Goal: Transaction & Acquisition: Download file/media

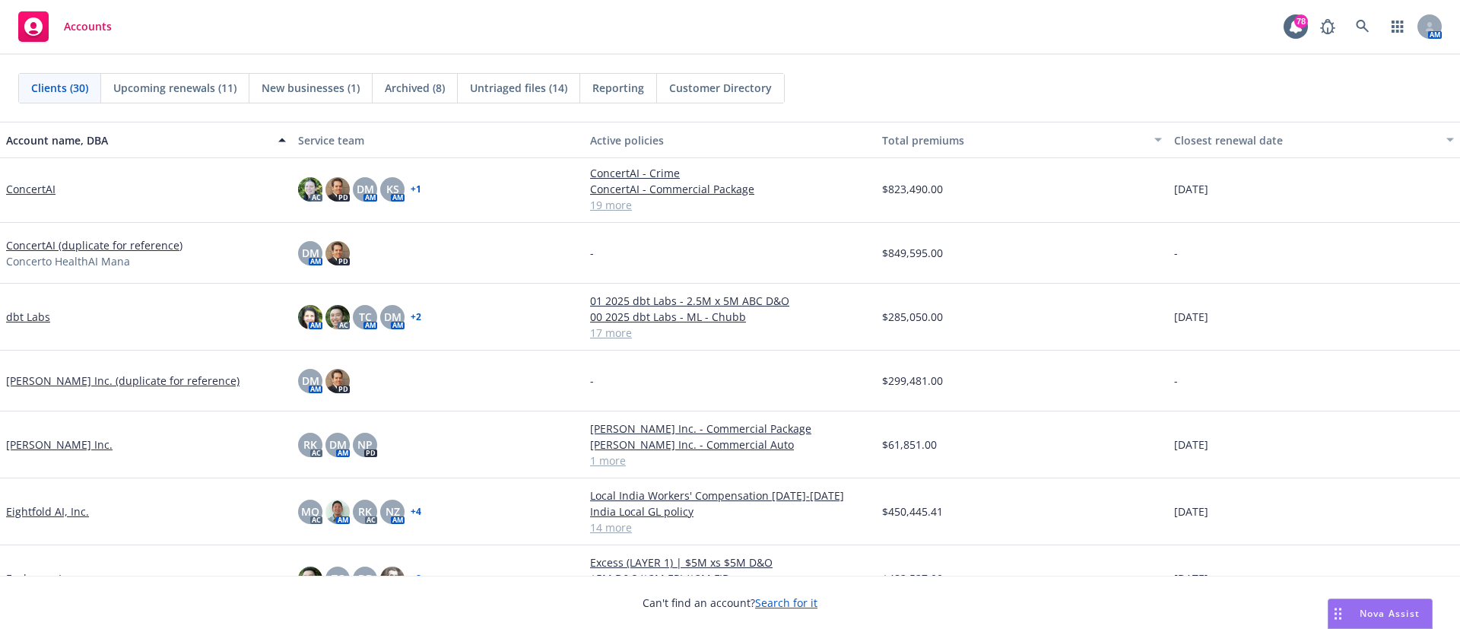
scroll to position [221, 0]
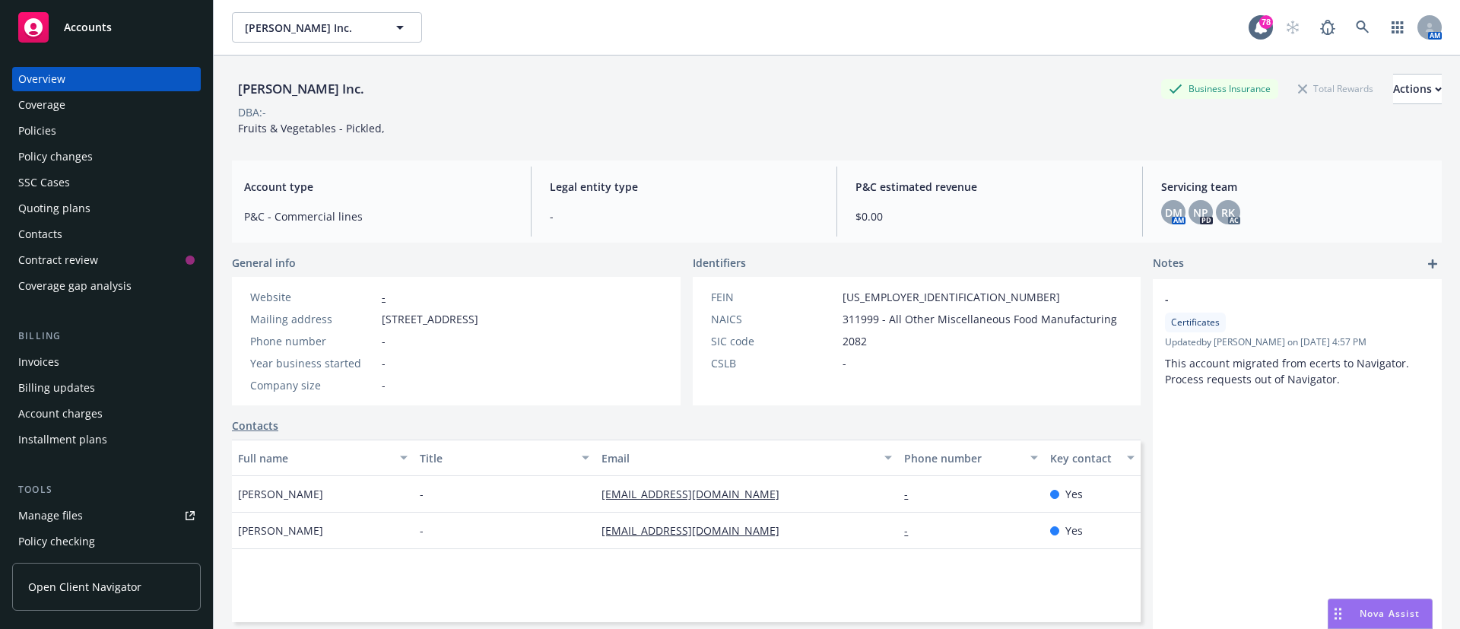
click at [71, 119] on div "Policies" at bounding box center [106, 131] width 176 height 24
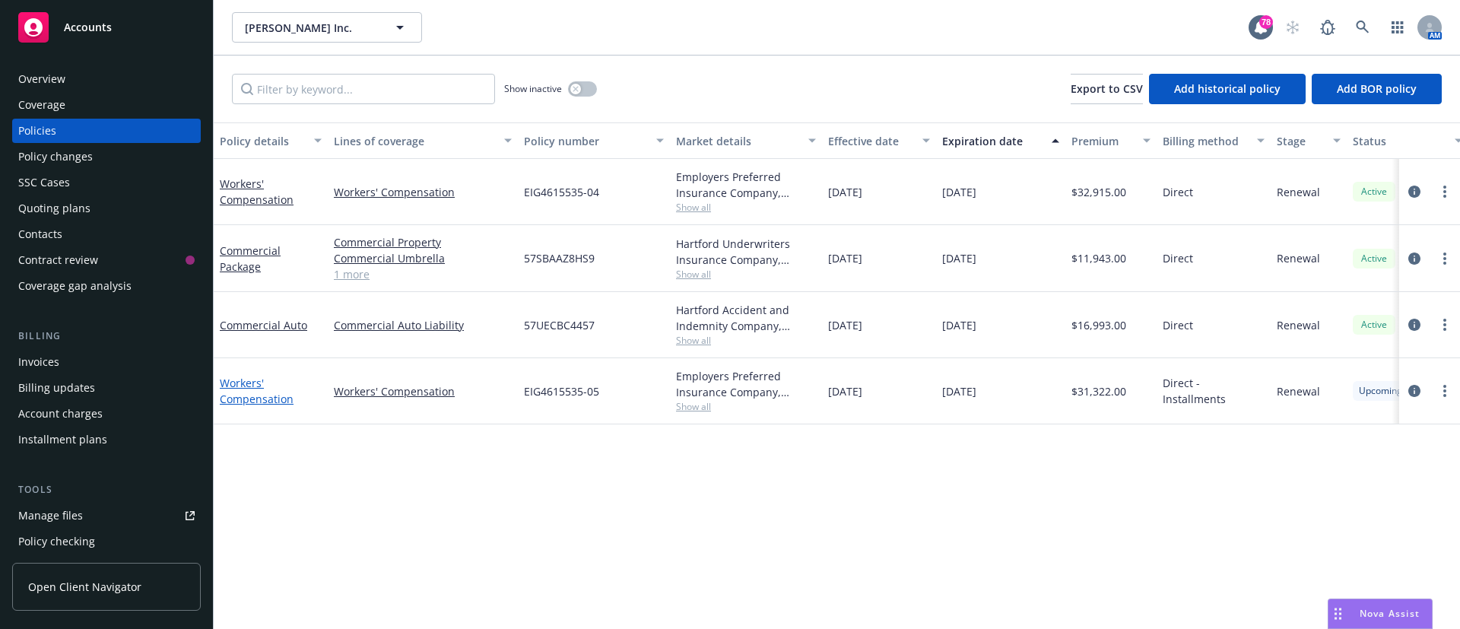
click at [249, 391] on link "Workers' Compensation" at bounding box center [257, 391] width 74 height 30
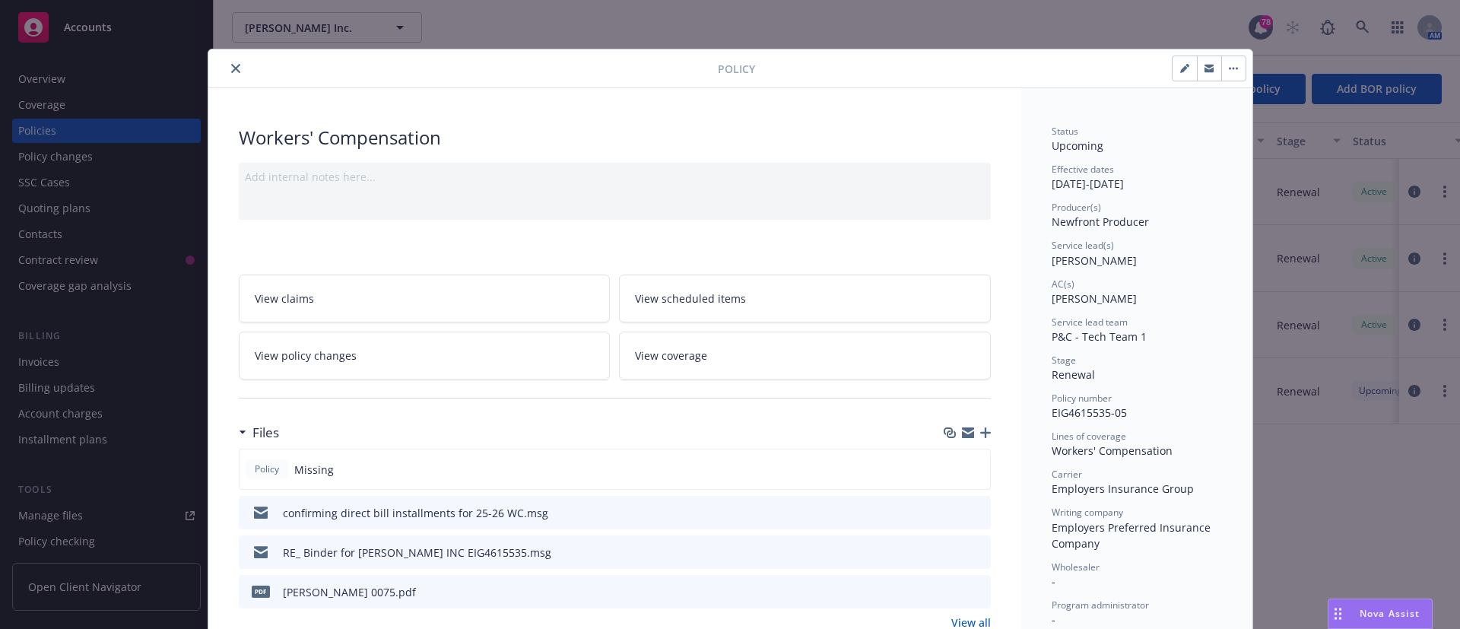
click at [980, 433] on icon "button" at bounding box center [985, 432] width 11 height 11
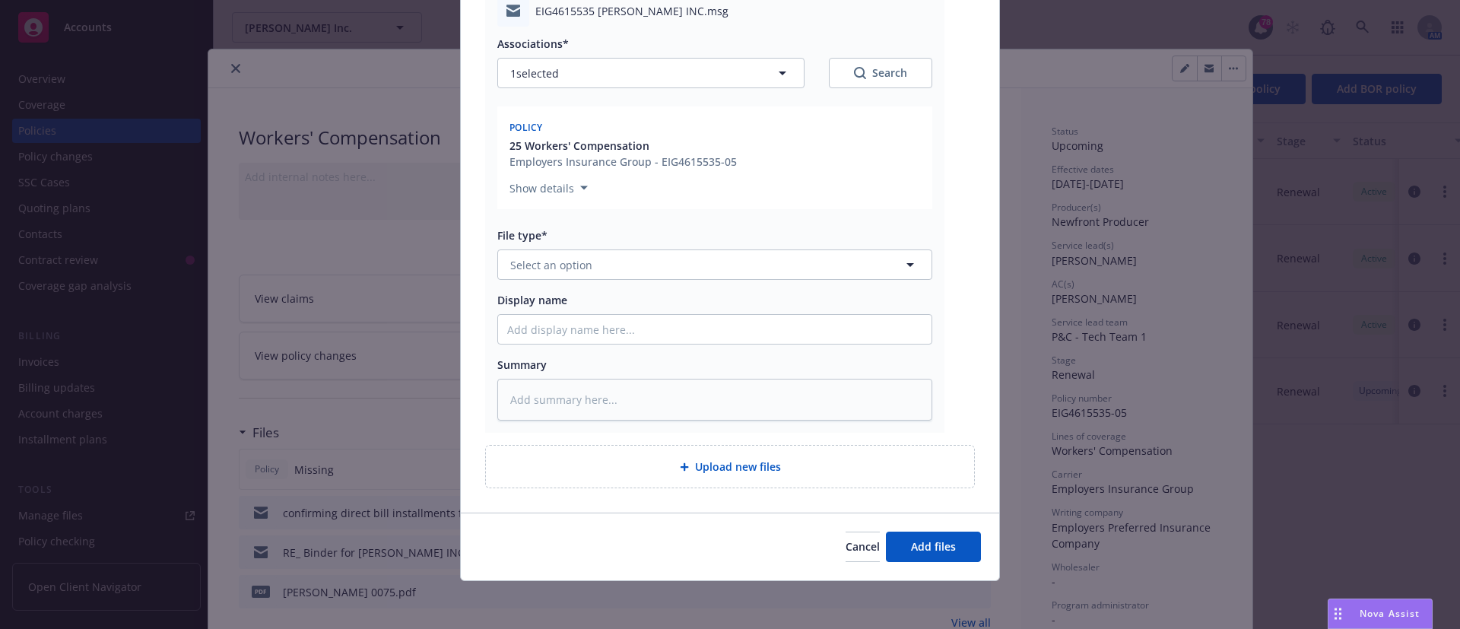
scroll to position [196, 0]
type textarea "x"
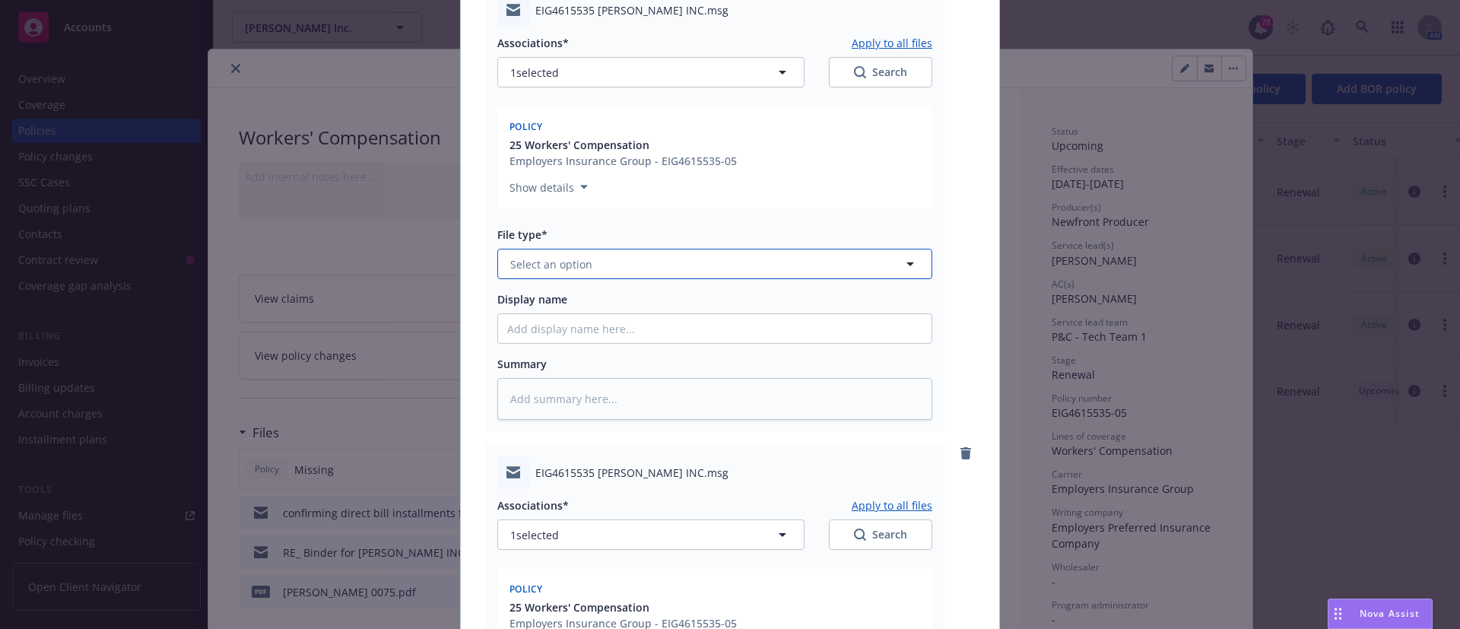
click at [556, 265] on span "Select an option" at bounding box center [551, 264] width 82 height 16
type input "endorse"
click at [550, 287] on div "Endorsement" at bounding box center [714, 306] width 433 height 40
click at [516, 335] on input "Display name" at bounding box center [714, 328] width 433 height 29
type textarea "x"
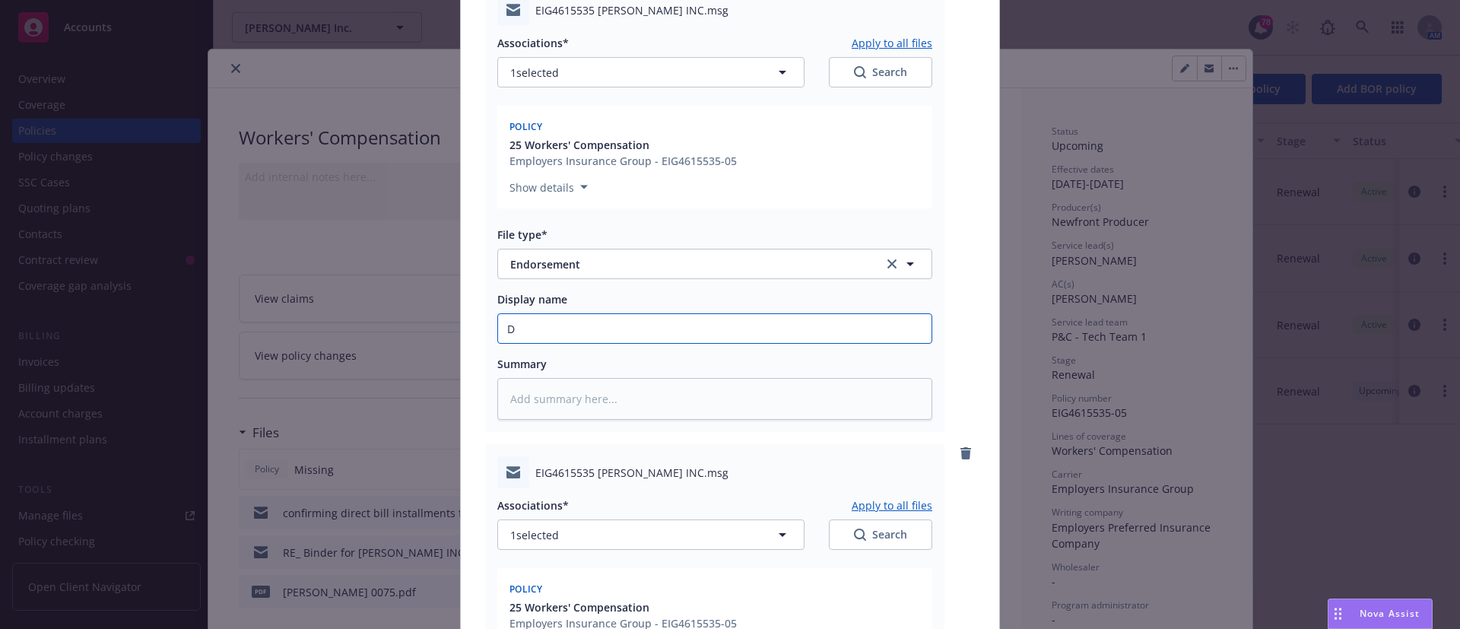
type input "Do"
type textarea "x"
type input "Don"
type textarea "x"
type input "Don"
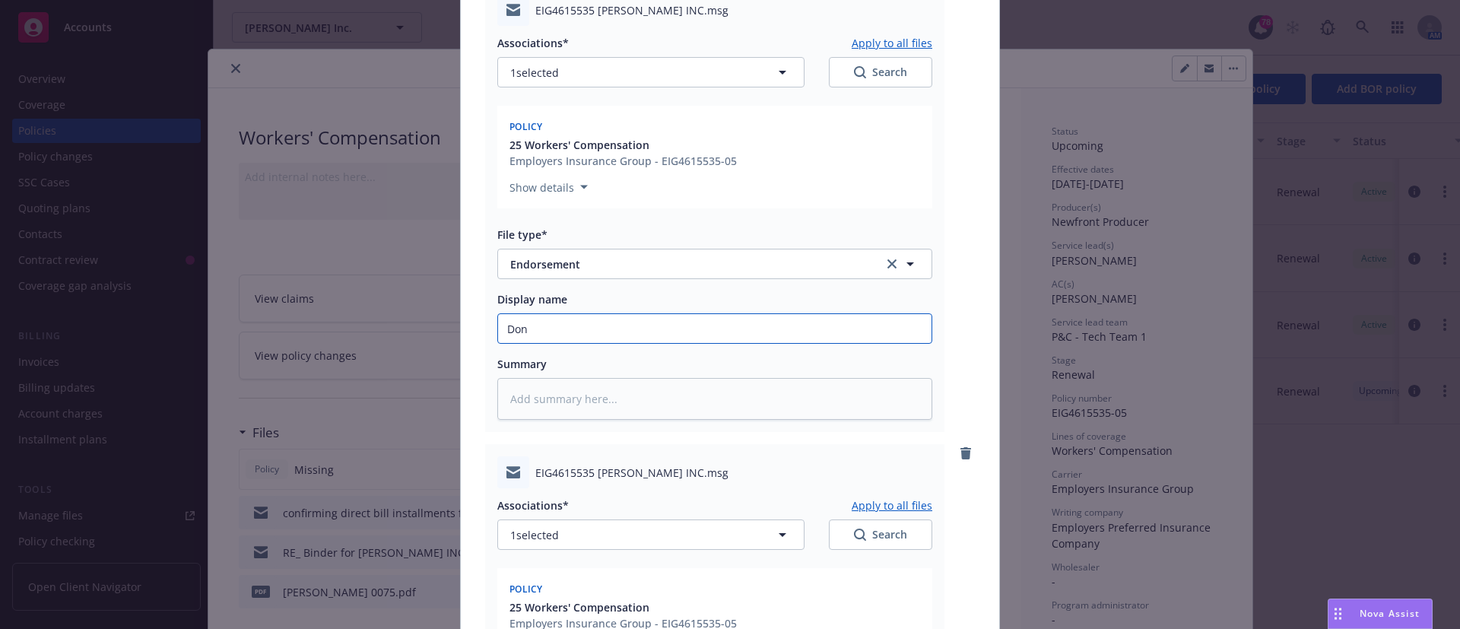
type textarea "x"
type input "Don S"
type textarea "x"
type input "Don Sa"
type textarea "x"
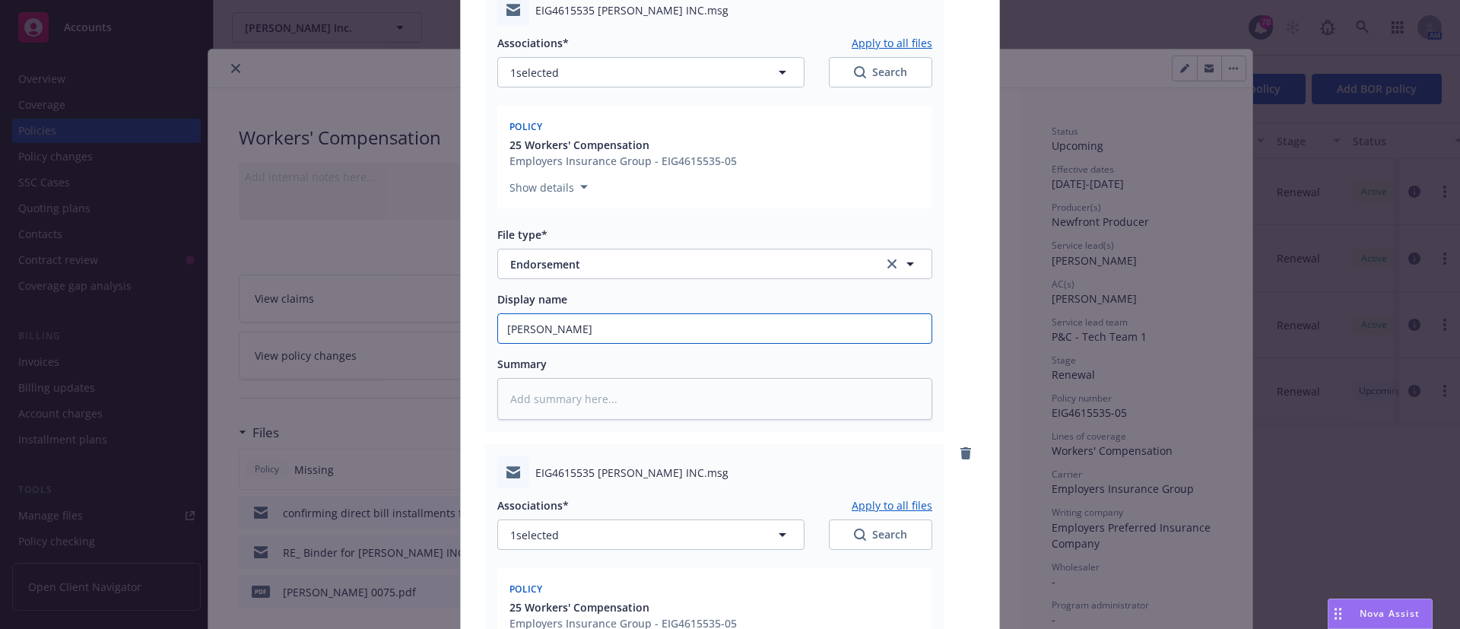
type input "Don Saz"
type textarea "x"
type input "Don Sazo"
type textarea "x"
type input "Don Sazon"
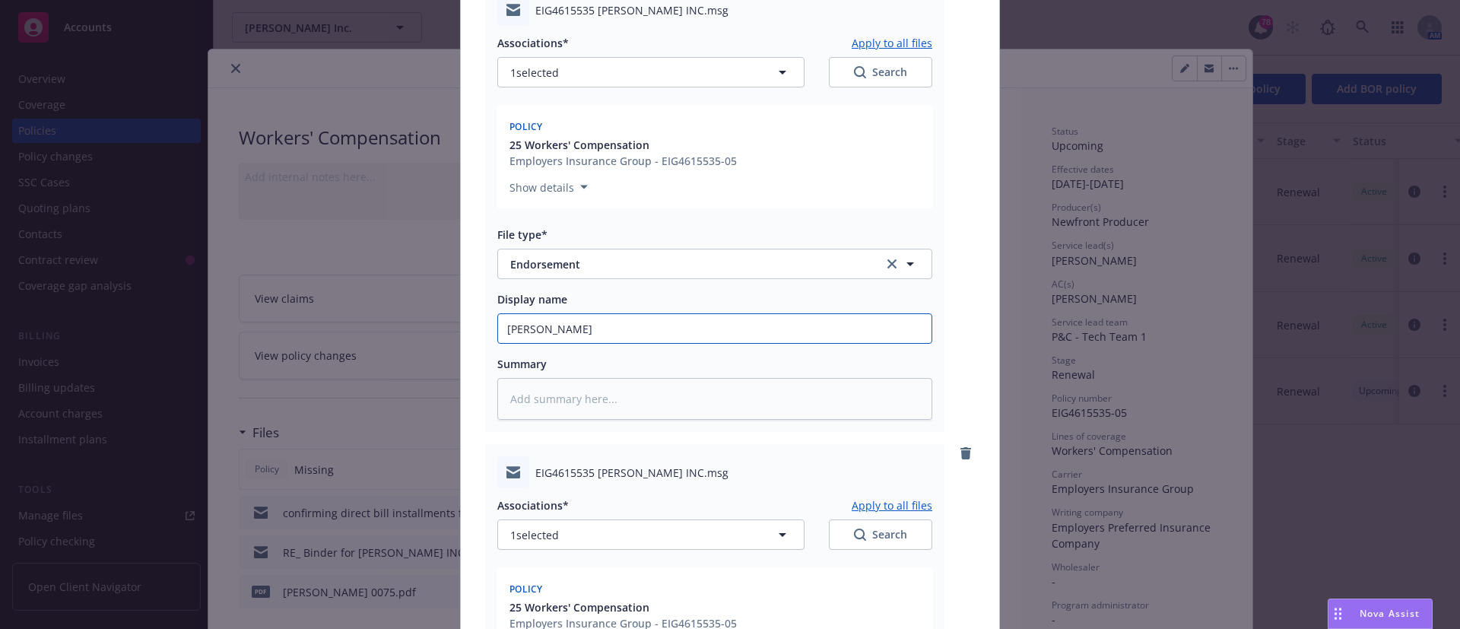
type textarea "x"
type input "Don Sazon"
type textarea "x"
type input "Don Sazon 2"
type textarea "x"
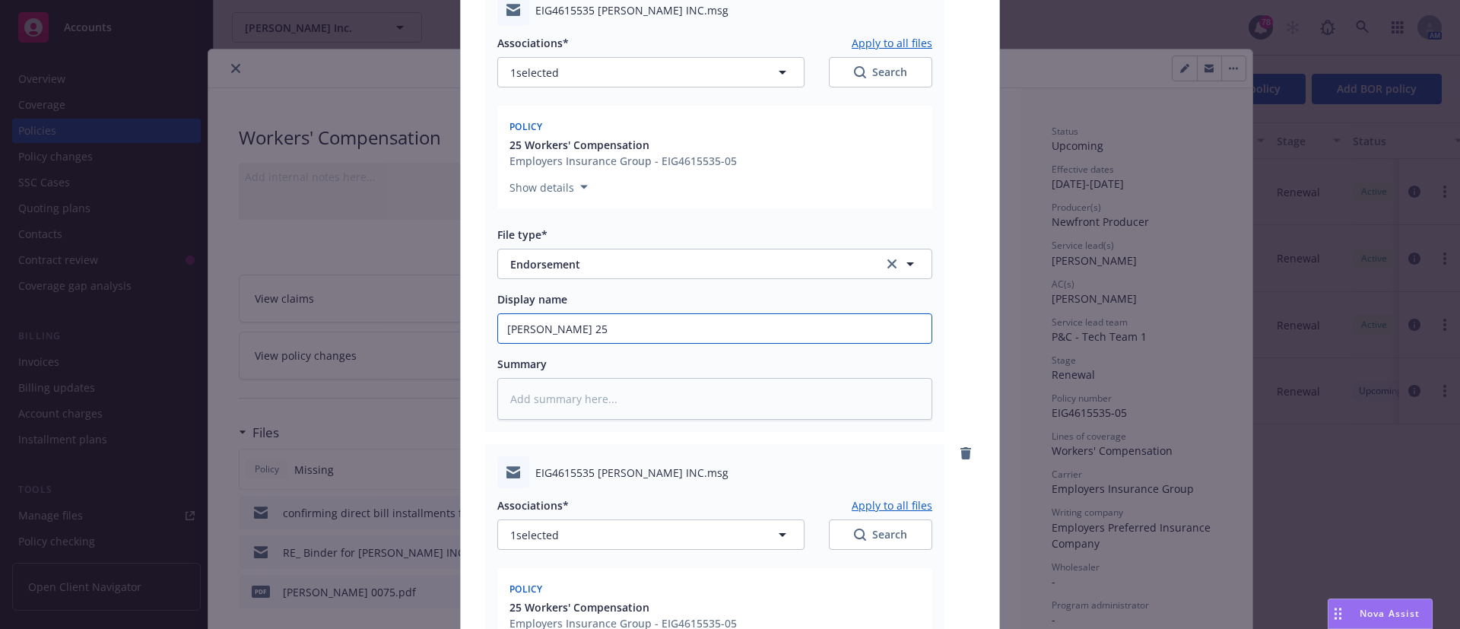
type input "Don Sazon 25-"
type textarea "x"
type input "Don Sazon 25-2"
type textarea "x"
type input "Don Sazon 25-26"
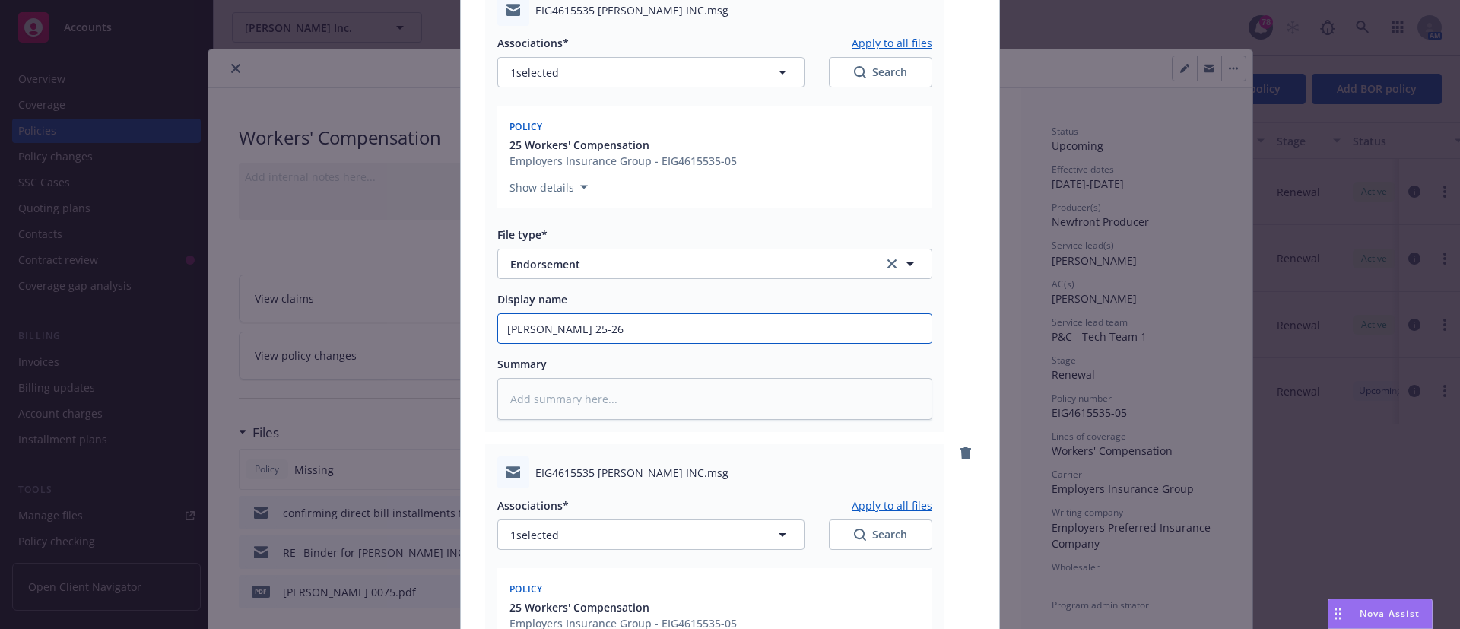
type textarea "x"
type input "Don Sazon 25-26 W"
type textarea "x"
type input "Don Sazon 25-26 WC"
type textarea "x"
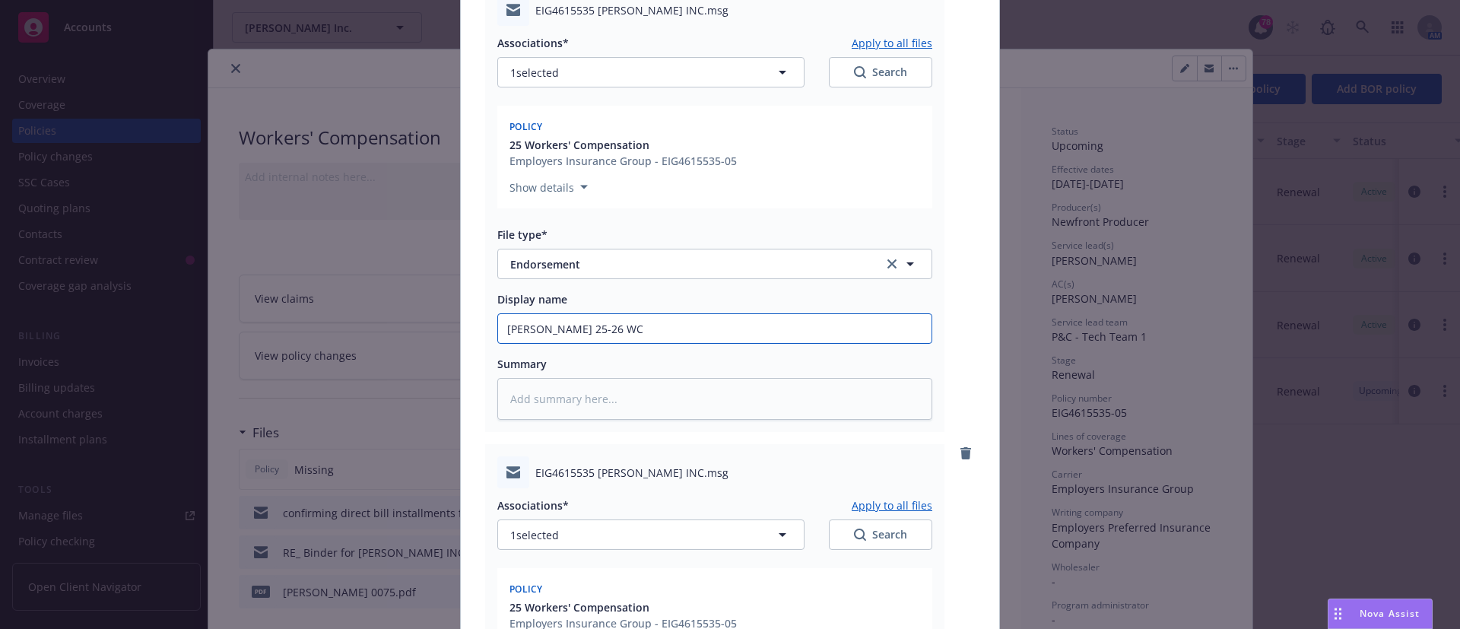
type input "Don Sazon 25-26 WC"
type textarea "x"
type input "Don Sazon 25-26 WC O"
type textarea "x"
type input "Don Sazon 25-26 WC Of"
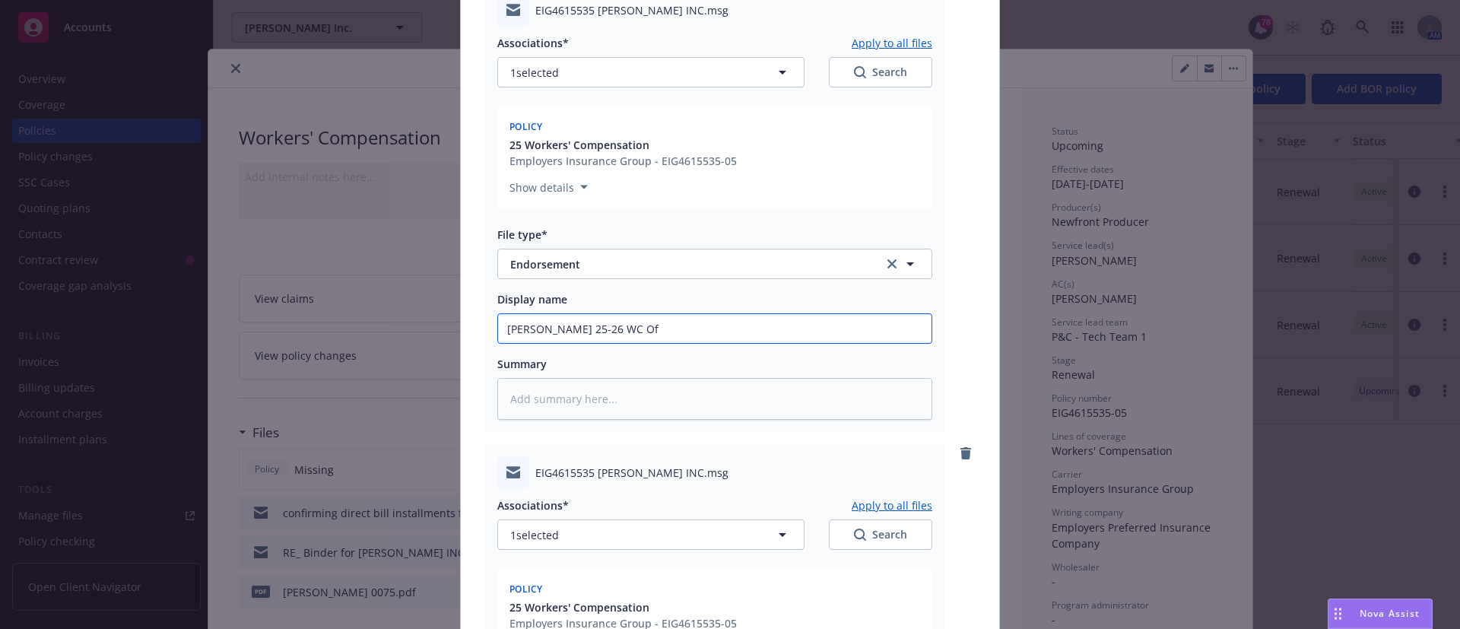
type textarea "x"
type input "Don Sazon 25-26 WC Off"
type textarea "x"
type input "Don Sazon 25-26 WC Offi"
type textarea "x"
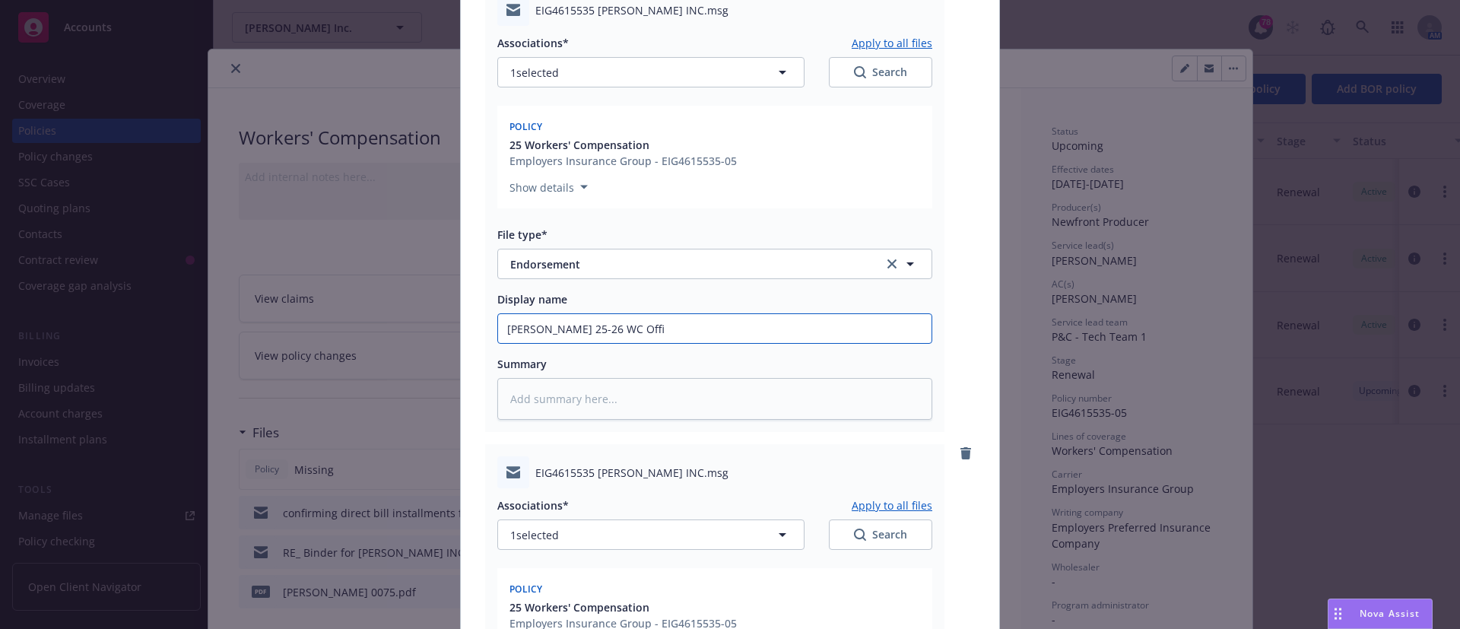
type input "Don Sazon 25-26 WC Offic"
type textarea "x"
type input "Don Sazon 25-26 WC Office"
type textarea "x"
type input "Don Sazon 25-26 WC Officer"
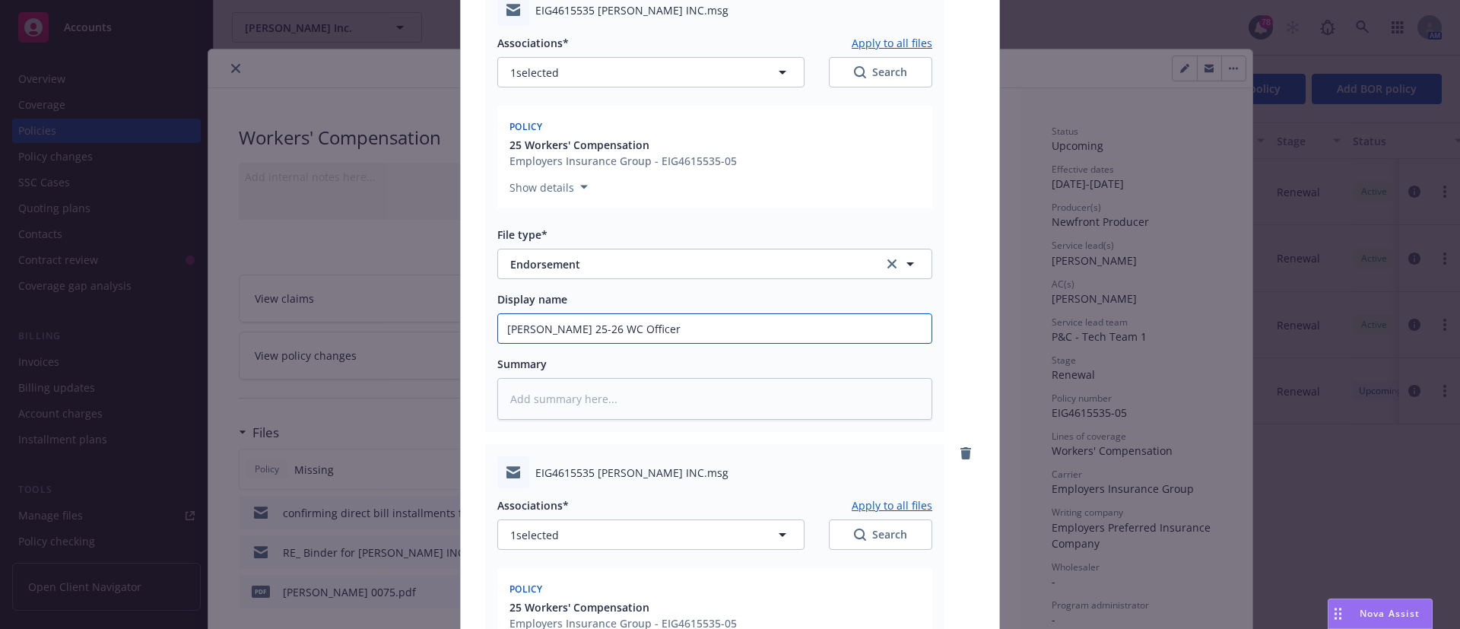
type textarea "x"
type input "Don Sazon 25-26 WC Officer e"
type textarea "x"
type input "Don Sazon 25-26 WC Officer ex"
type textarea "x"
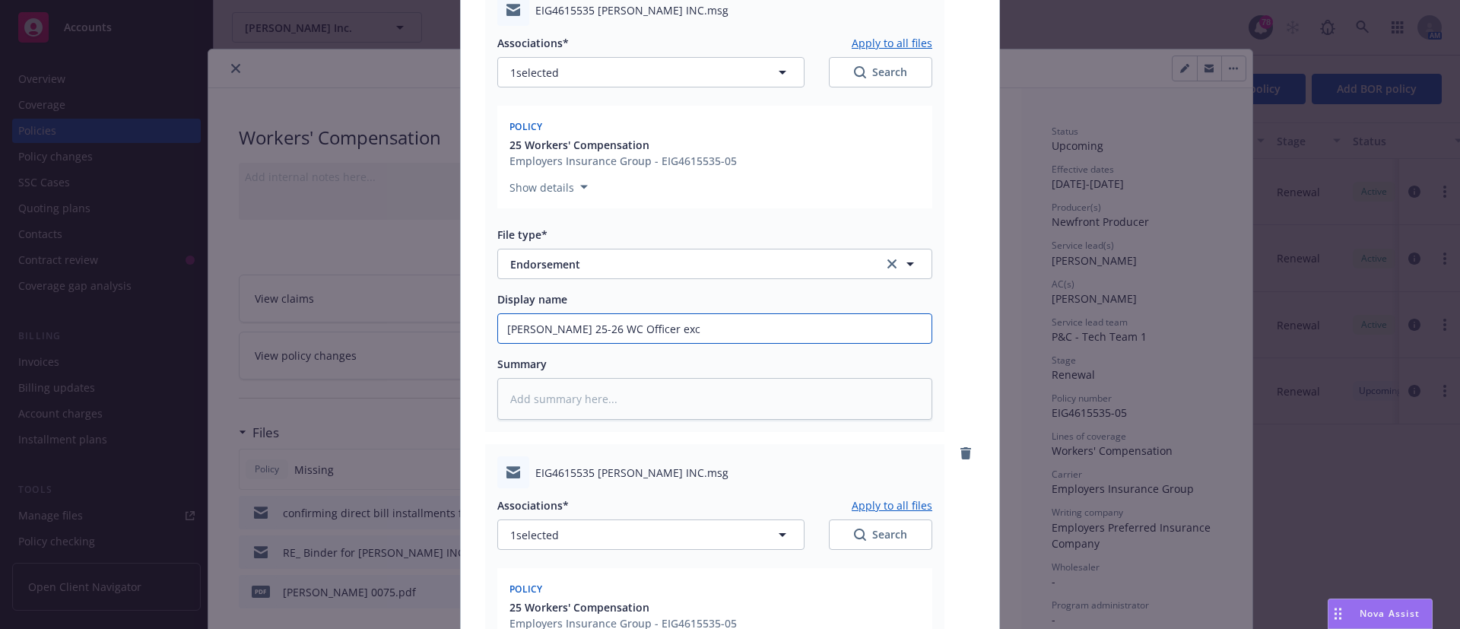
type input "Don Sazon 25-26 WC Officer excl"
type textarea "x"
type input "Don Sazon 25-26 WC Officer exc"
type textarea "x"
type input "Don Sazon 25-26 WC Officer ex"
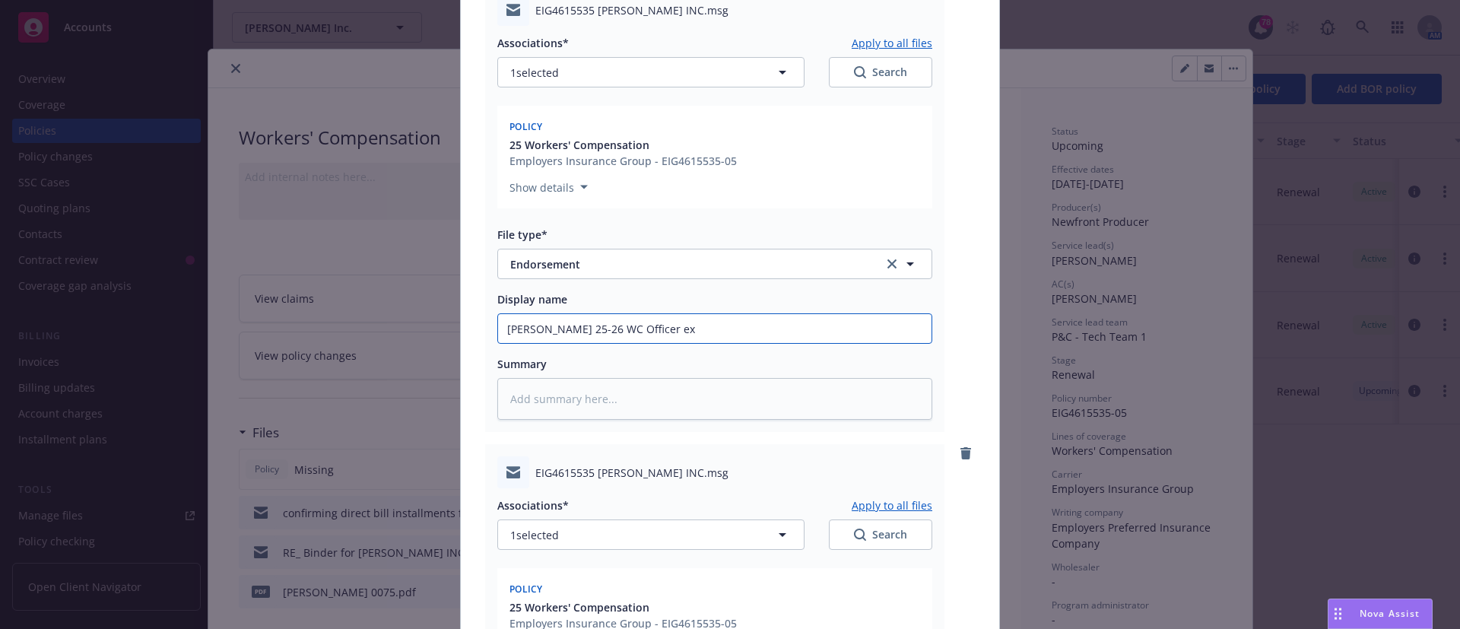
type textarea "x"
type input "Don Sazon 25-26 WC Officer e"
type textarea "x"
type input "Don Sazon 25-26 WC Officer"
type textarea "x"
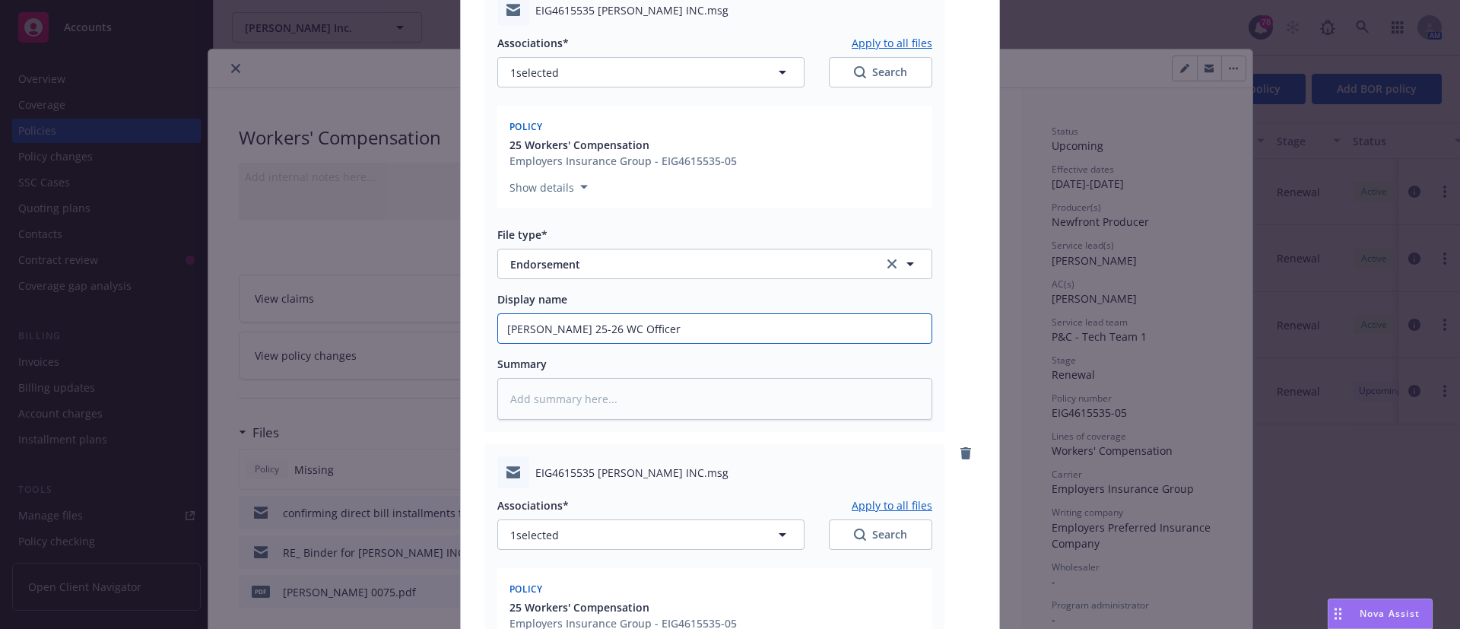
type input "Don Sazon 25-26 WC Officer E"
type textarea "x"
type input "Don Sazon 25-26 WC Officer Ec"
type textarea "x"
type input "Don Sazon 25-26 WC Officer E"
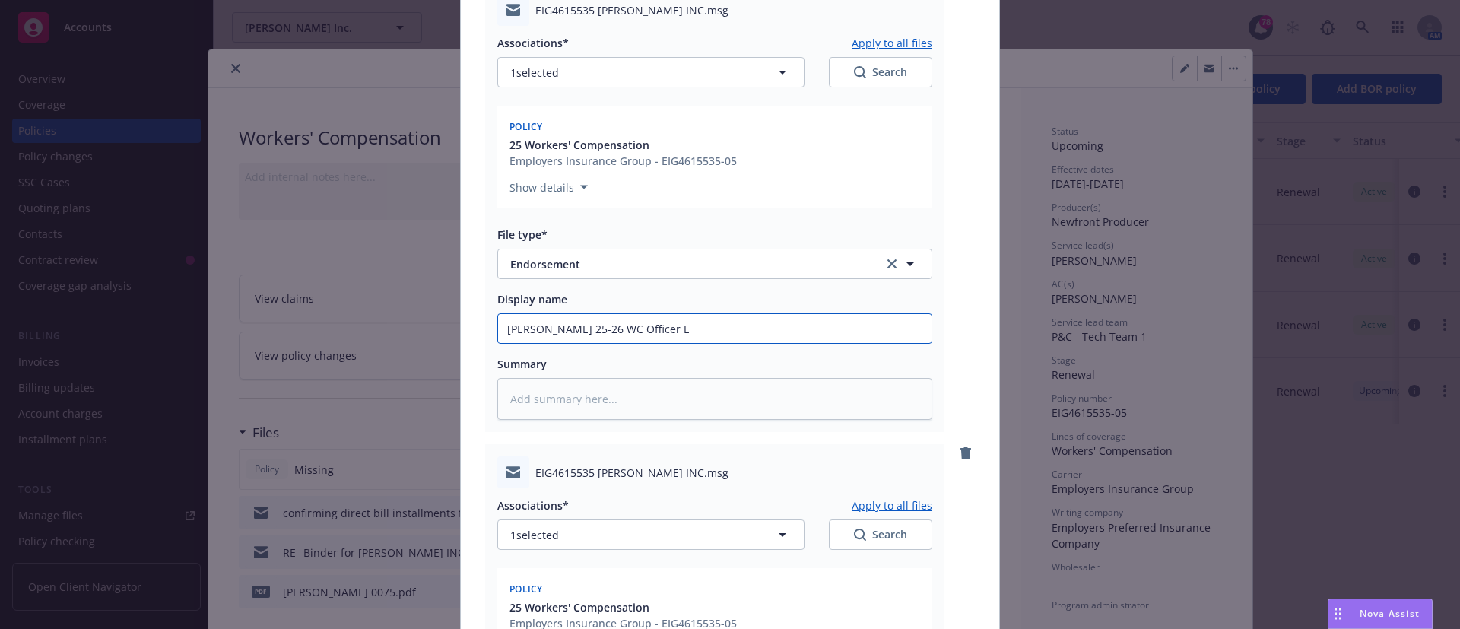
type textarea "x"
type input "Don Sazon 25-26 WC Officer Ex"
type textarea "x"
type input "Don Sazon 25-26 WC Officer Excl"
type textarea "x"
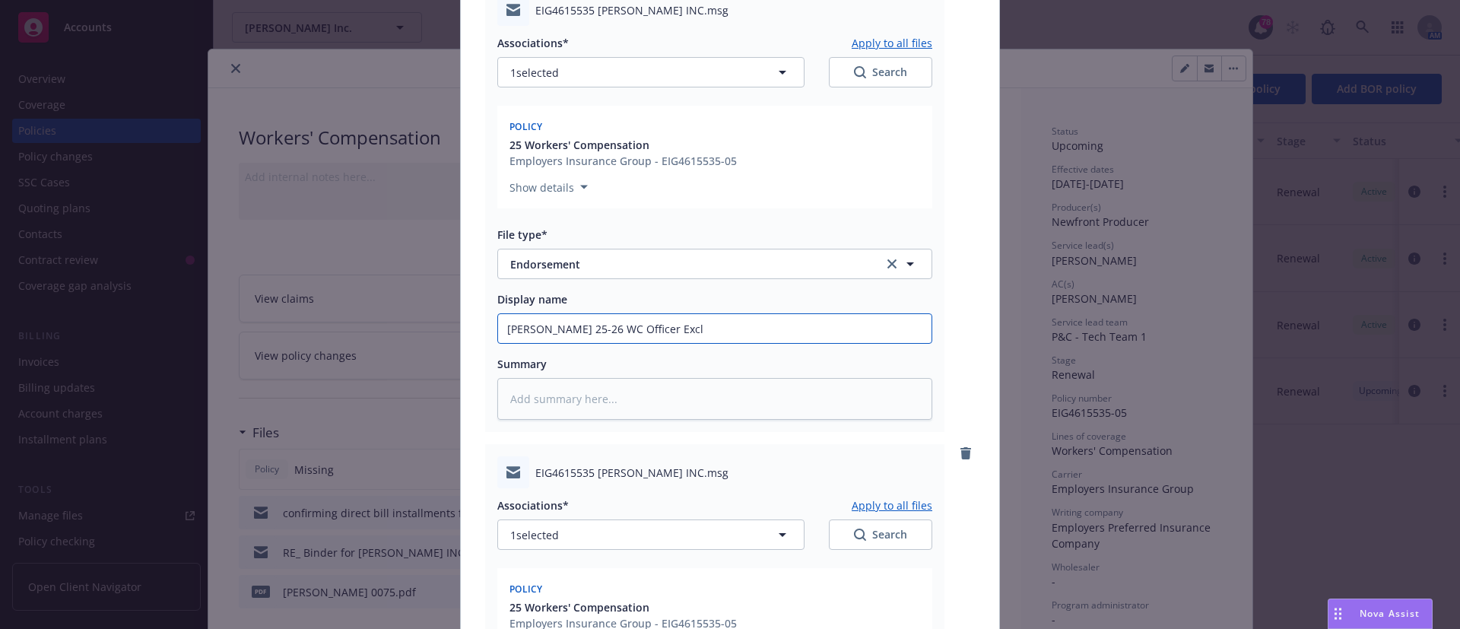
type input "Don Sazon 25-26 WC Officer Excls"
type textarea "x"
type input "Don Sazon 25-26 WC Officer Excl"
type textarea "x"
type input "Don Sazon 25-26 WC Officer Exclu"
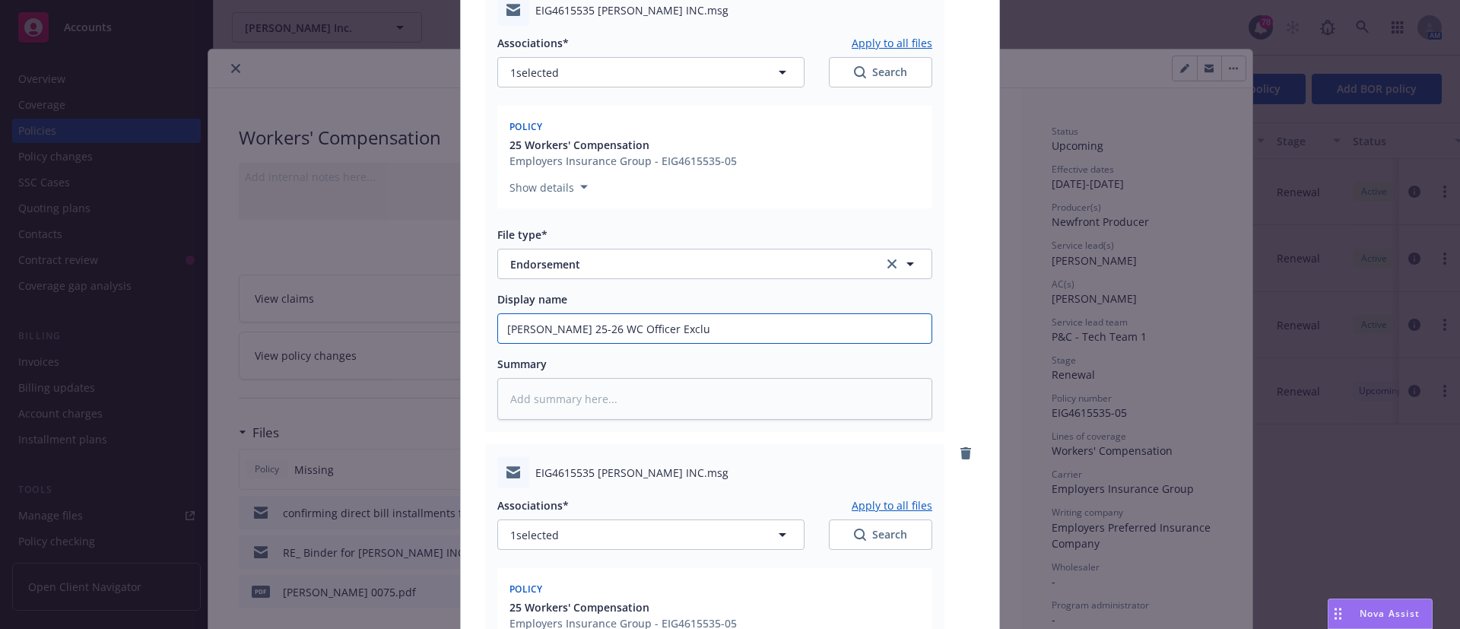
type textarea "x"
type input "Don Sazon 25-26 WC Officer Exclus"
type textarea "x"
type input "Don Sazon 25-26 WC Officer Exclusi"
type textarea "x"
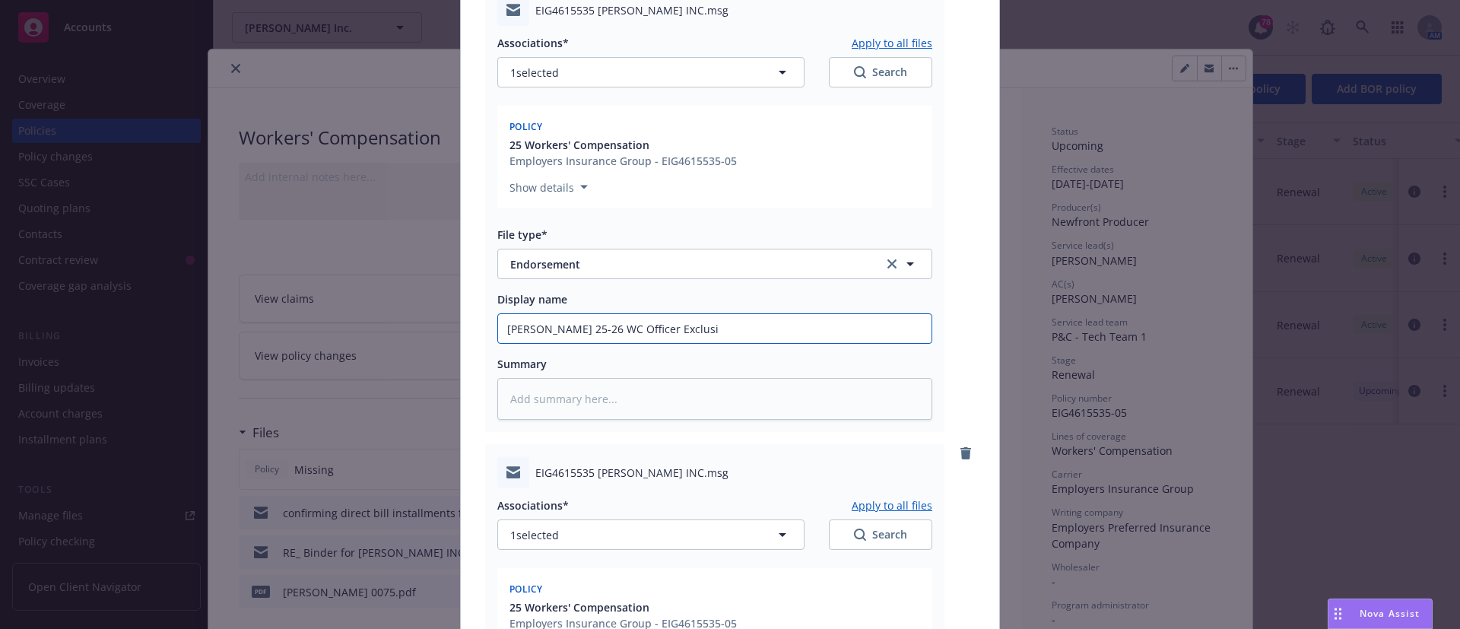
type input "Don Sazon 25-26 WC Officer Exclusio"
type textarea "x"
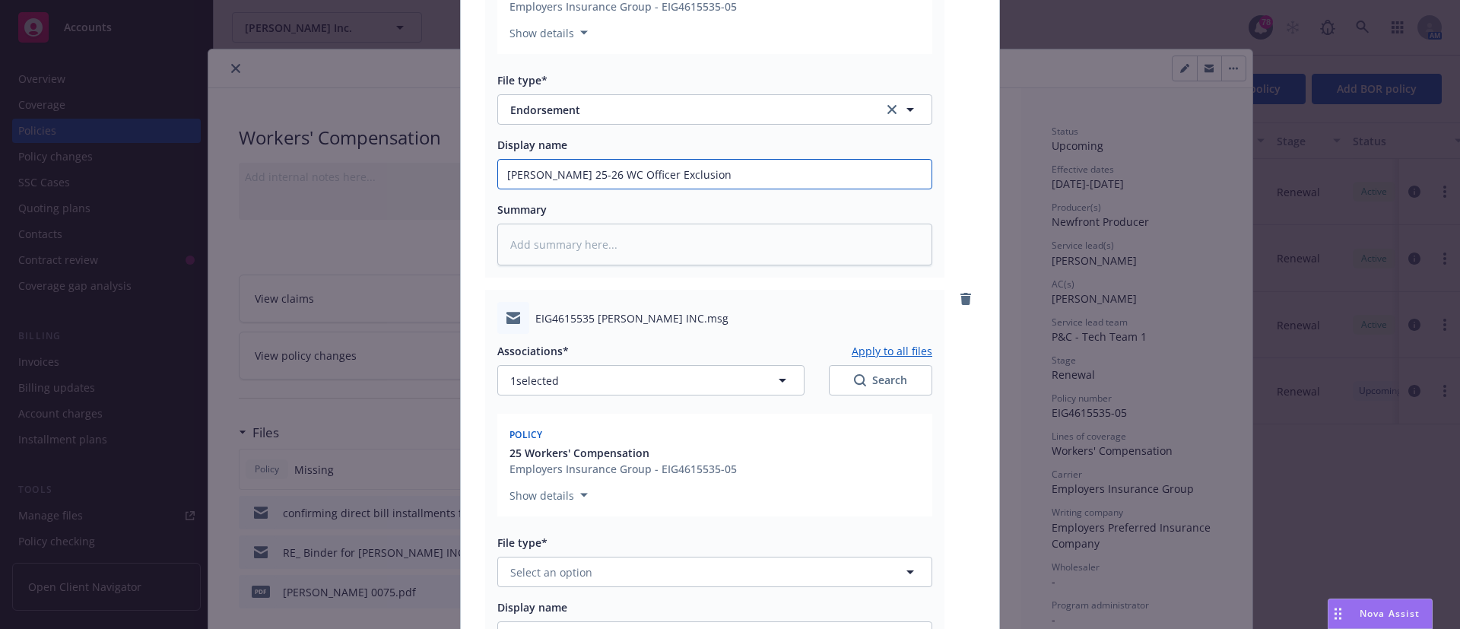
scroll to position [592, 0]
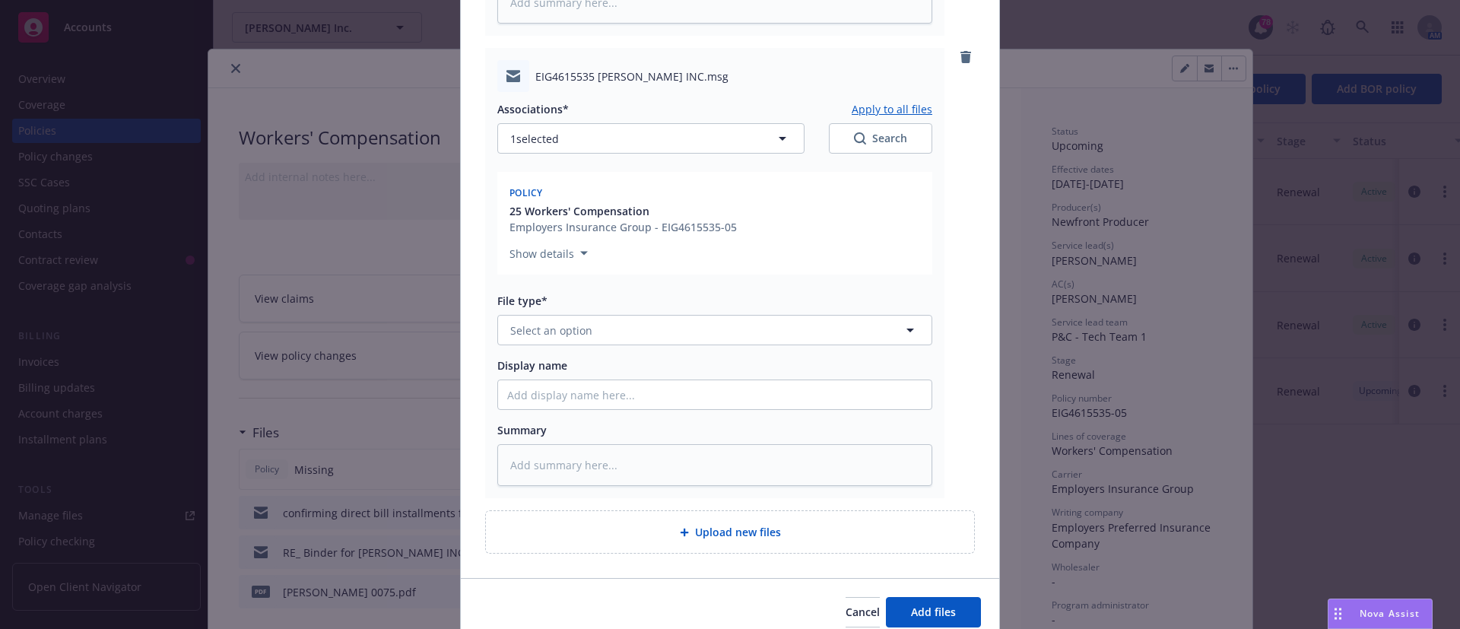
type input "Don Sazon 25-26 WC Officer Exclusion"
click at [523, 333] on span "Select an option" at bounding box center [551, 330] width 82 height 16
type input "nd"
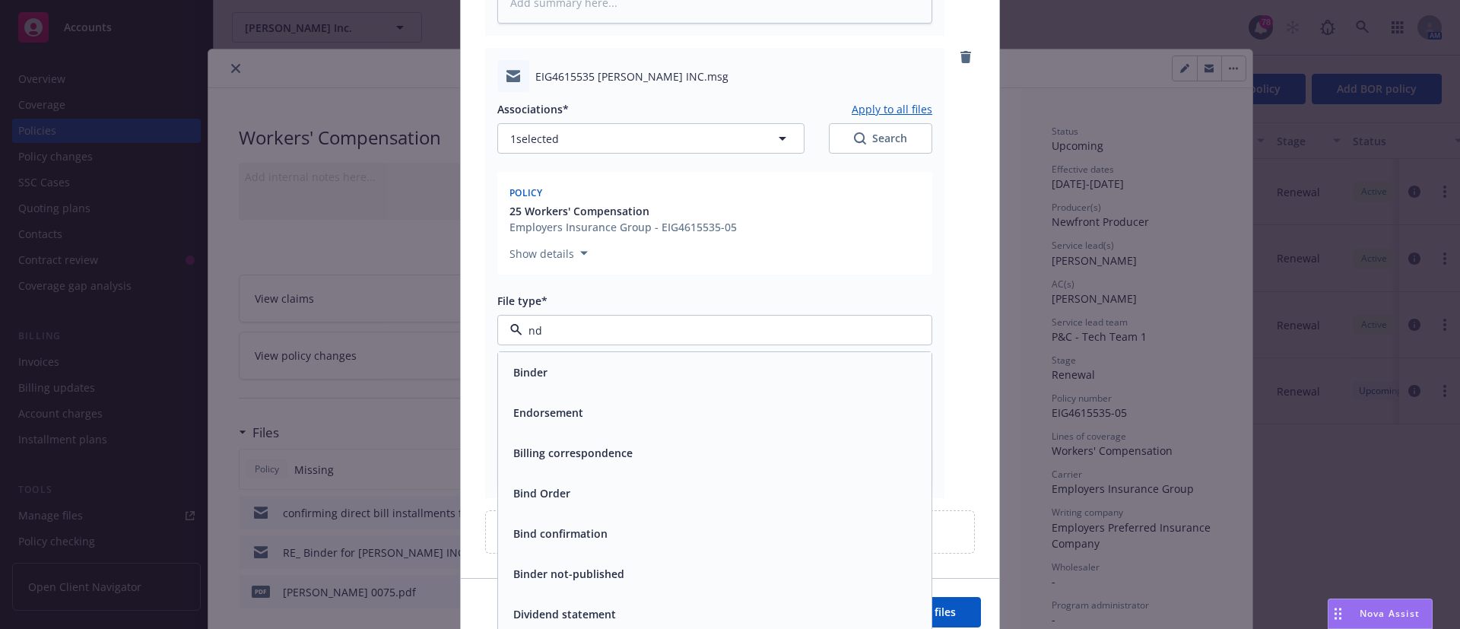
click at [529, 411] on span "Endorsement" at bounding box center [548, 413] width 70 height 16
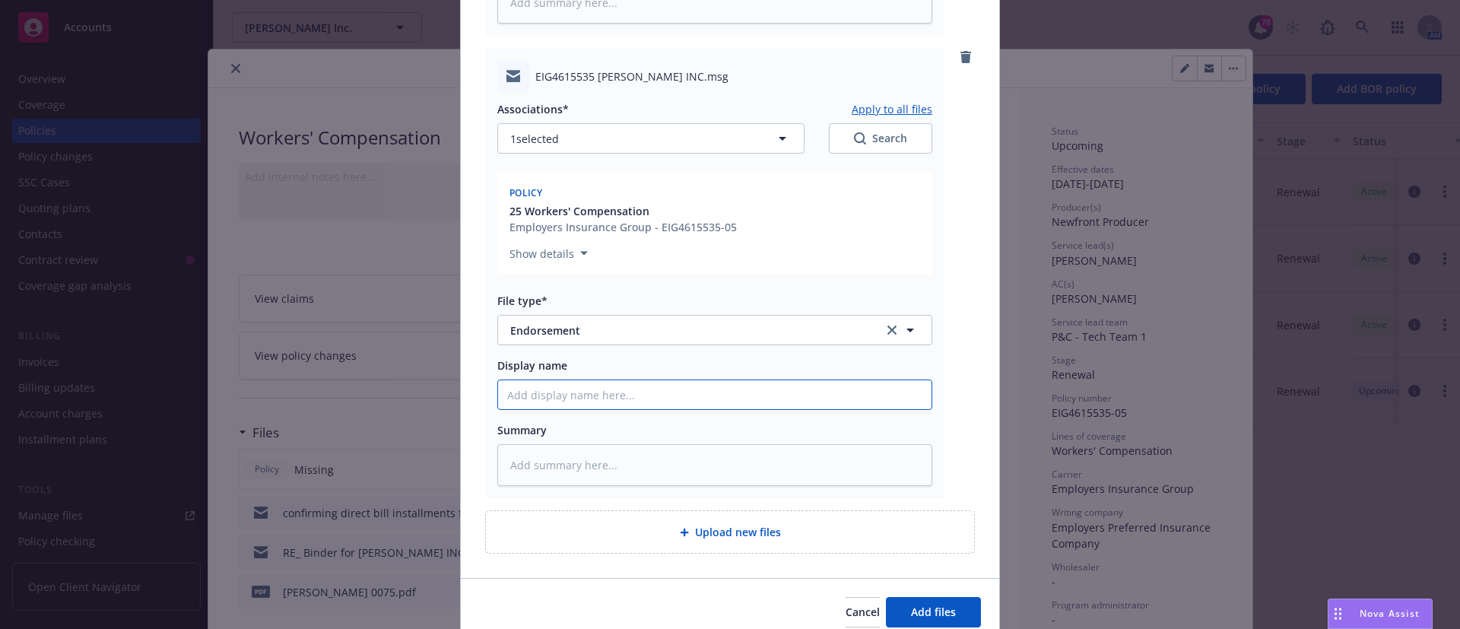
type textarea "x"
type input "Do"
type textarea "x"
type input "Don"
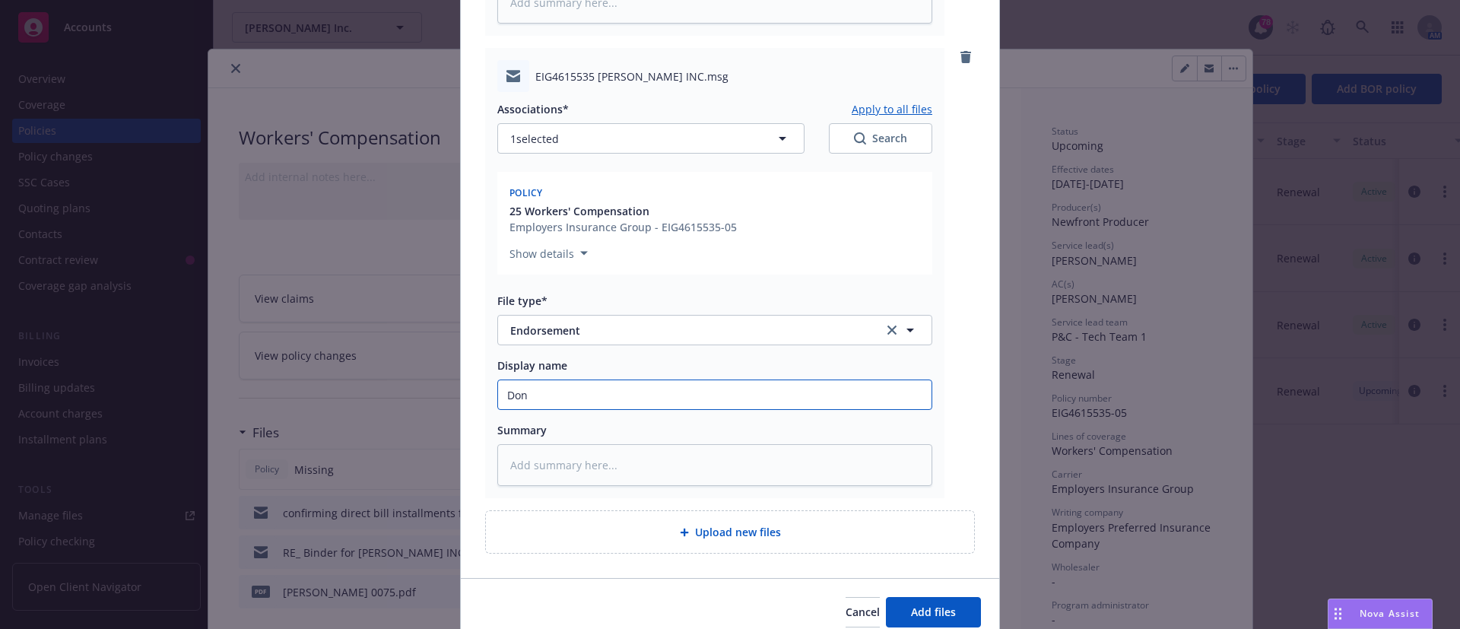
type textarea "x"
type input "Don"
type textarea "x"
type input "Don S"
type textarea "x"
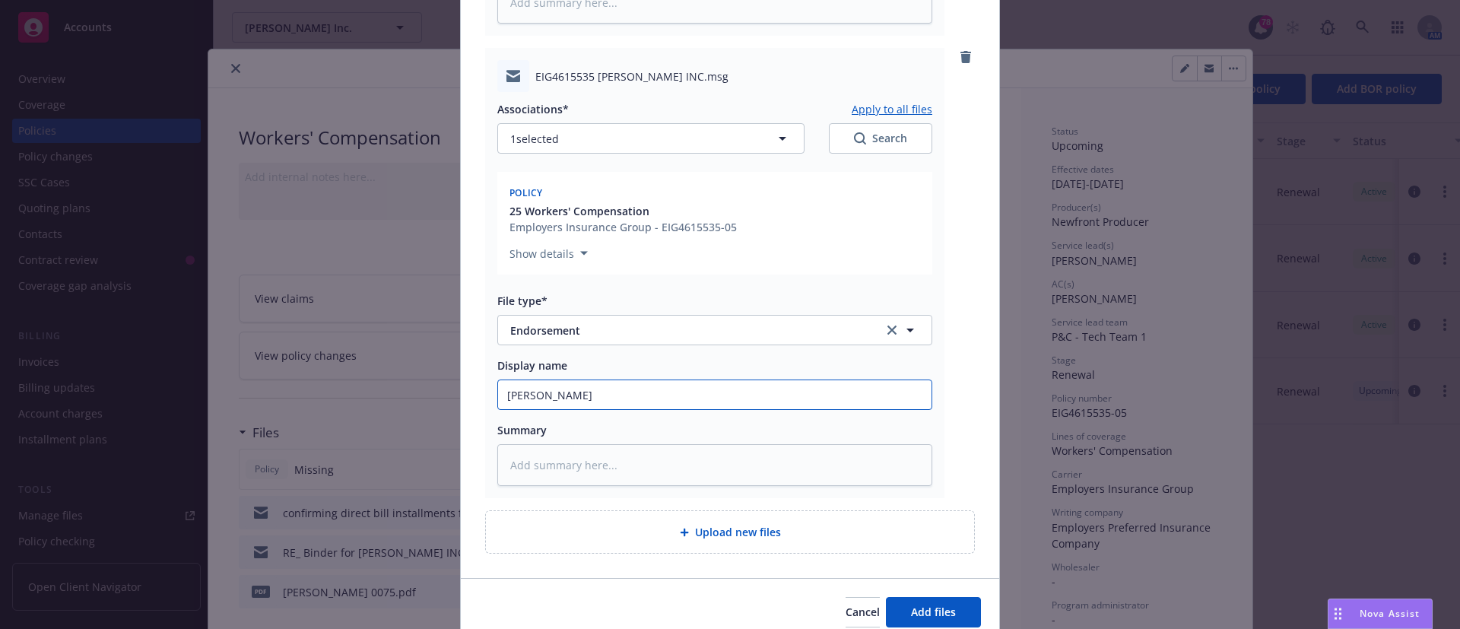
type input "Don Sa"
type textarea "x"
type input "Don Sazo"
type textarea "x"
type input "Don Sazon"
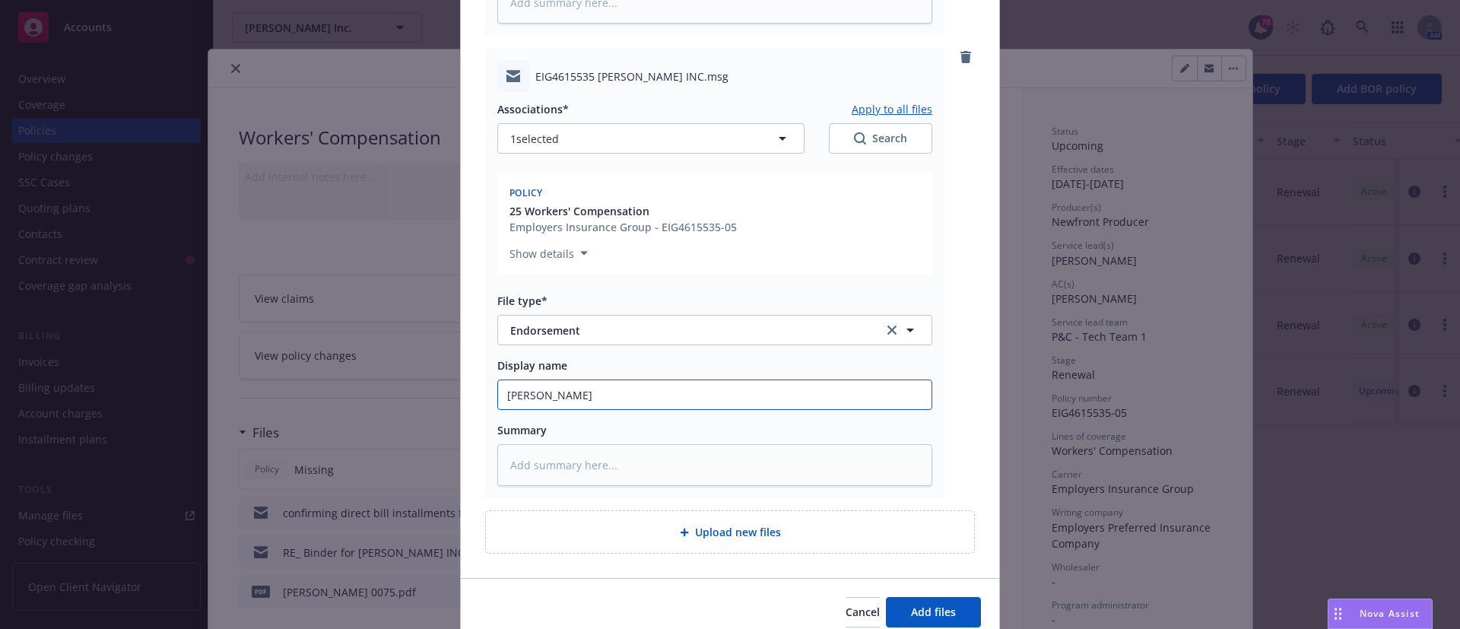
type textarea "x"
type input "Don Sazon"
type textarea "x"
type input "Don Sazon 2"
type textarea "x"
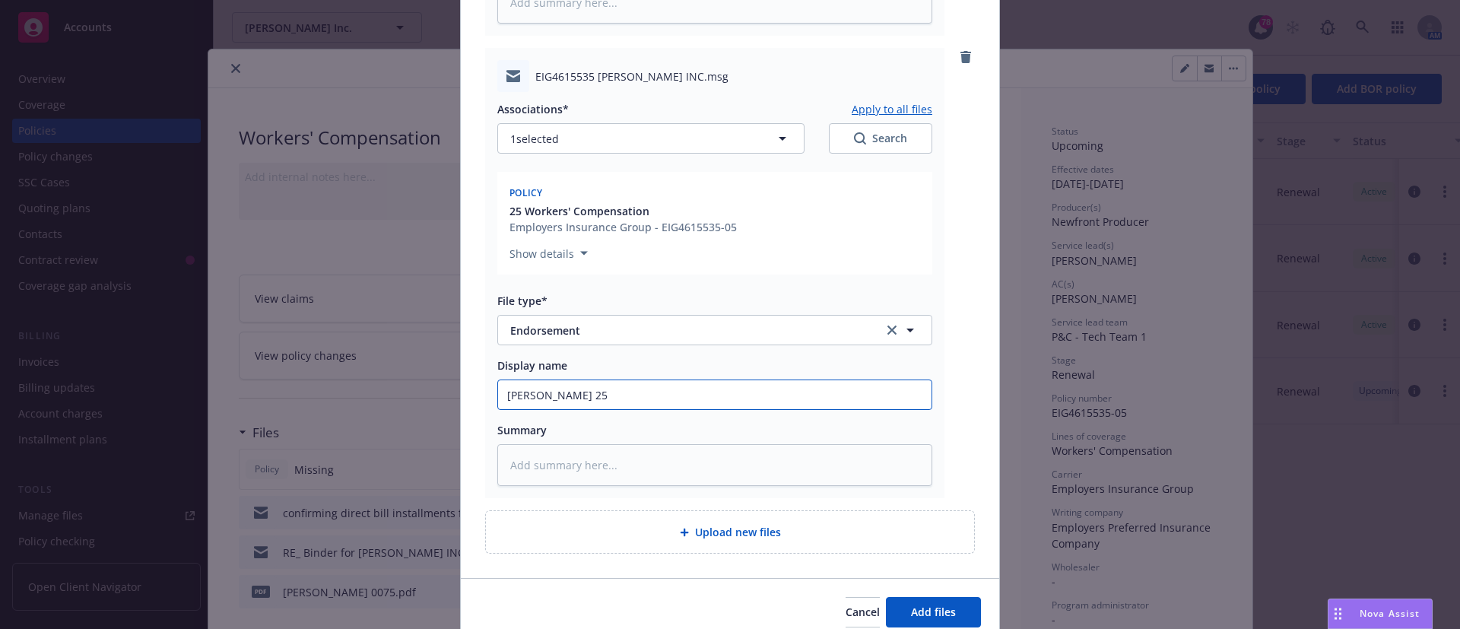
type input "Don Sazon 25-"
type textarea "x"
type input "Don Sazon 25-2"
type textarea "x"
type input "Don Sazon 25-26"
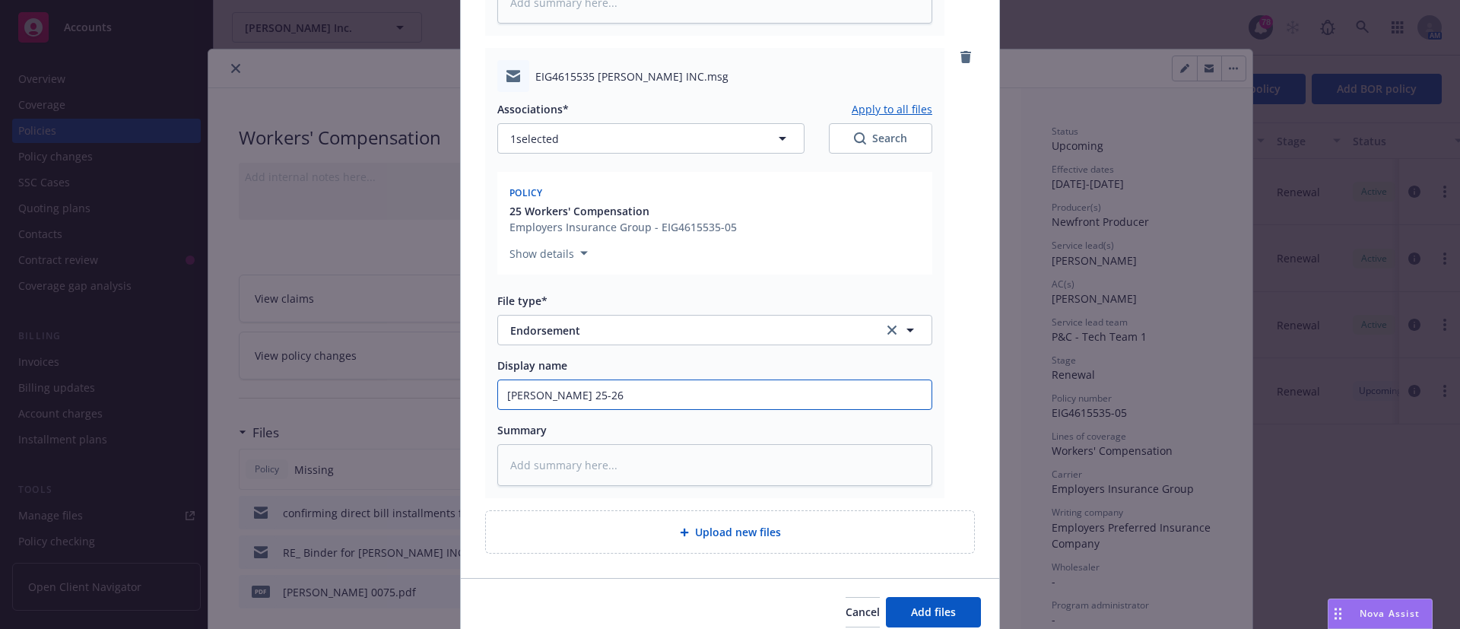
type textarea "x"
type input "Don Sazon 25-26"
type textarea "x"
type input "Don Sazon 25-26 W"
type textarea "x"
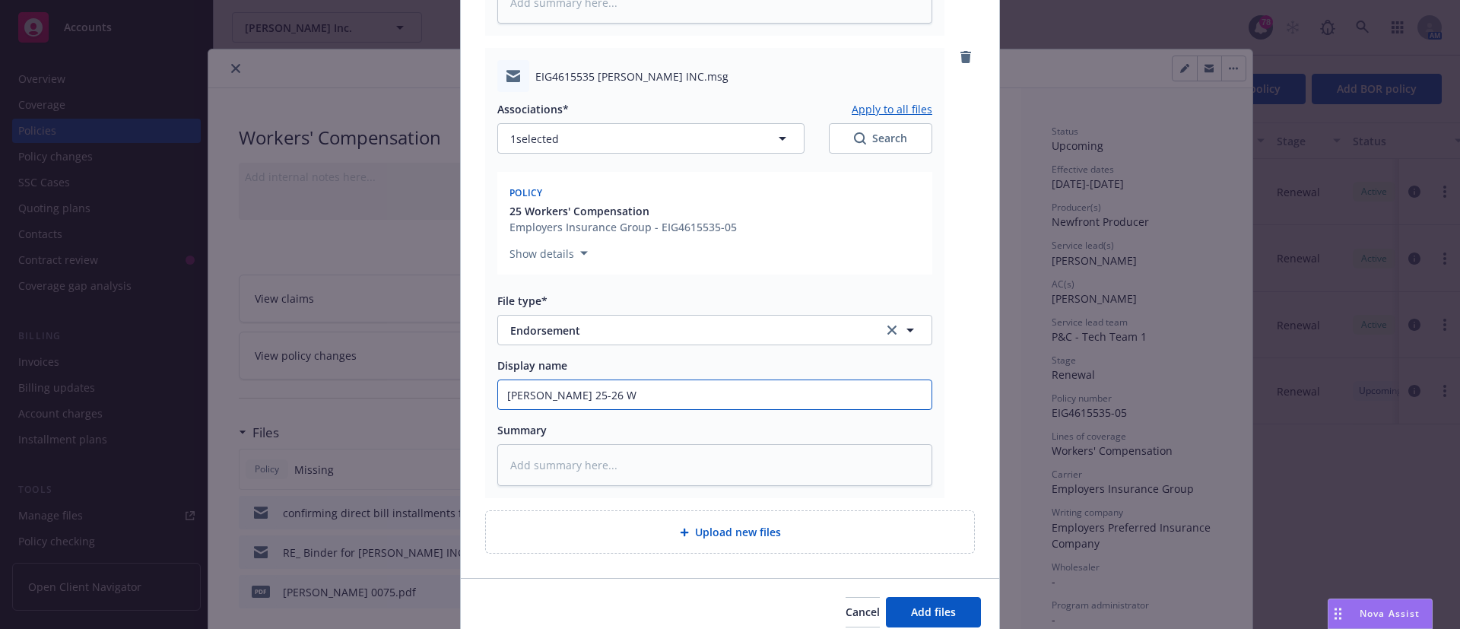
type input "Don Sazon 25-26 WC"
type textarea "x"
type input "Don Sazon 25-26 WC"
type textarea "x"
type input "Don Sazon 25-26 WC I"
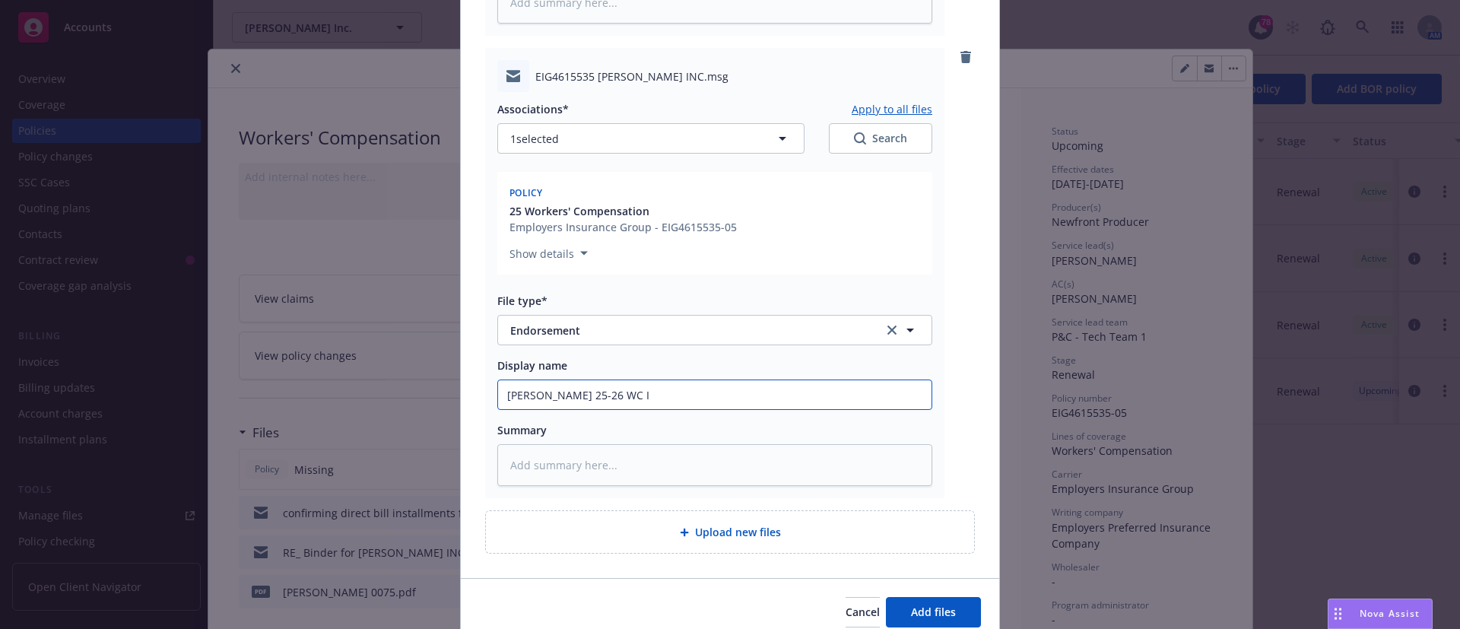
type textarea "x"
type input "Don Sazon 25-26 WC In"
type textarea "x"
type input "Don Sazon 25-26 WC Ins"
type textarea "x"
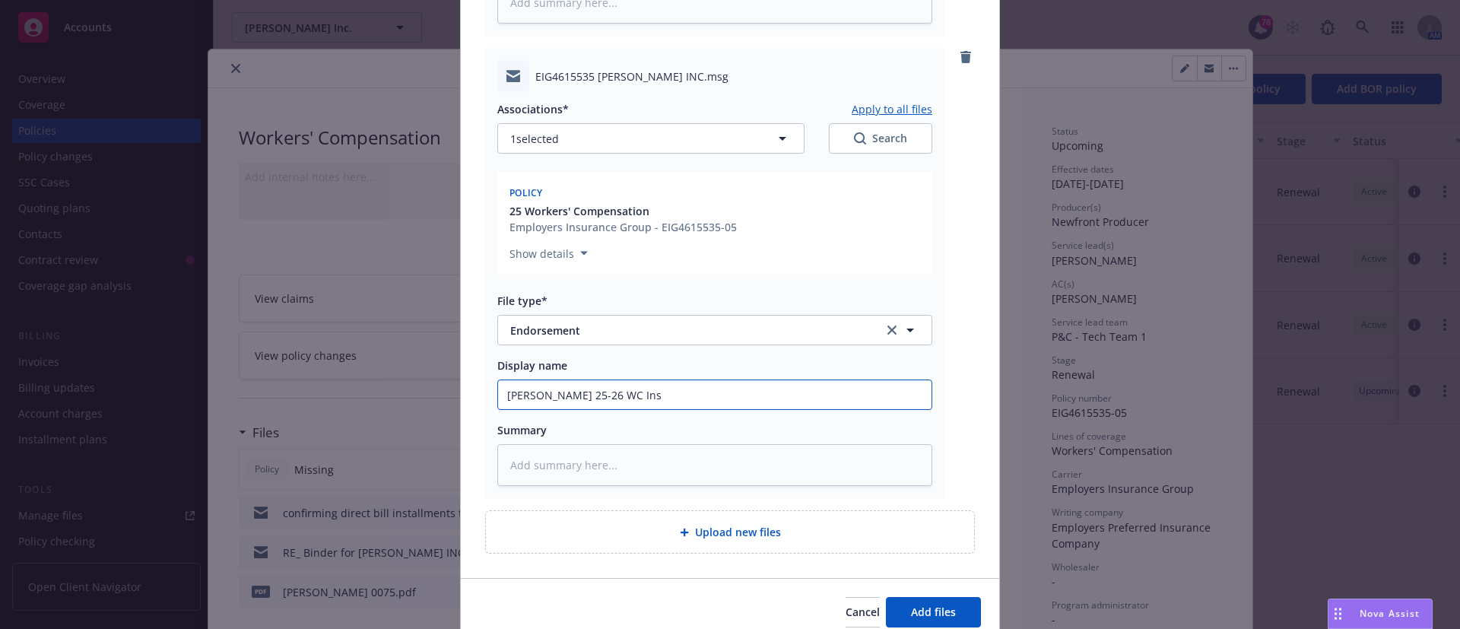
type input "Don Sazon 25-26 WC Inst"
type textarea "x"
type input "Don Sazon 25-26 WC Insta"
type textarea "x"
type input "Don Sazon 25-26 WC Instal"
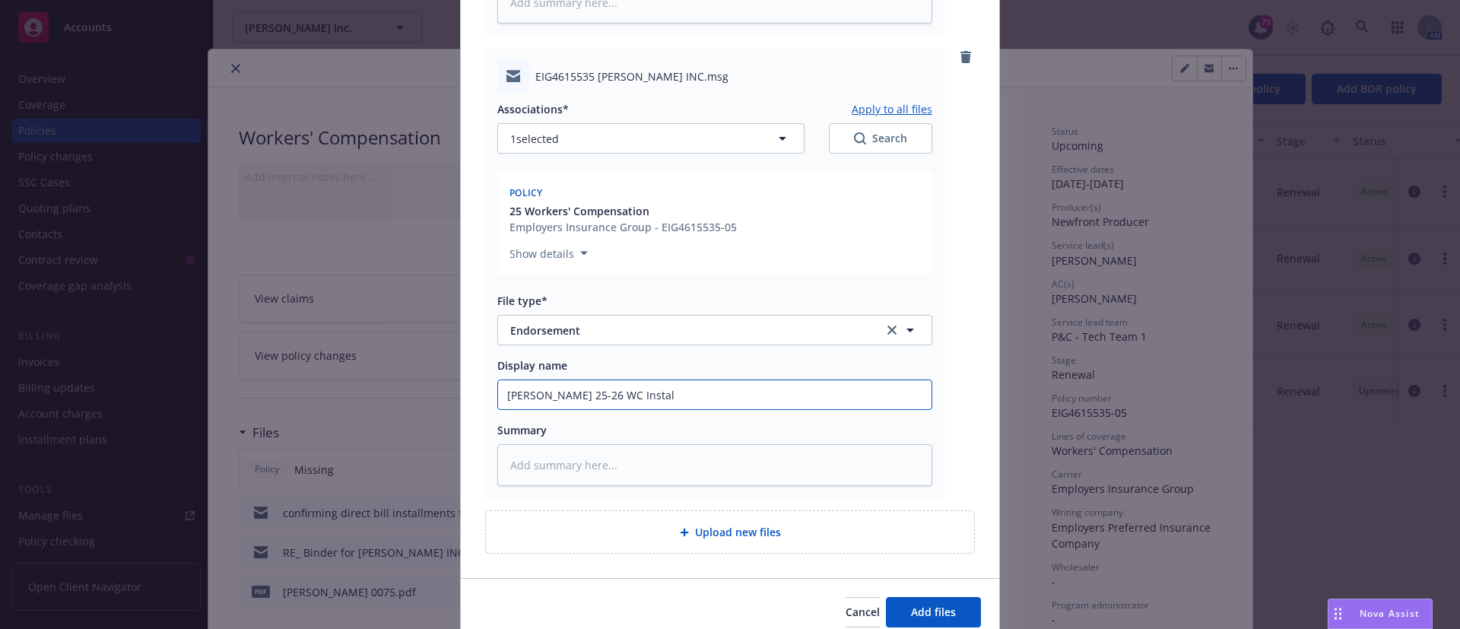
type textarea "x"
type input "Don Sazon 25-26 WC Installm"
type textarea "x"
type input "Don Sazon 25-26 WC Installme"
type textarea "x"
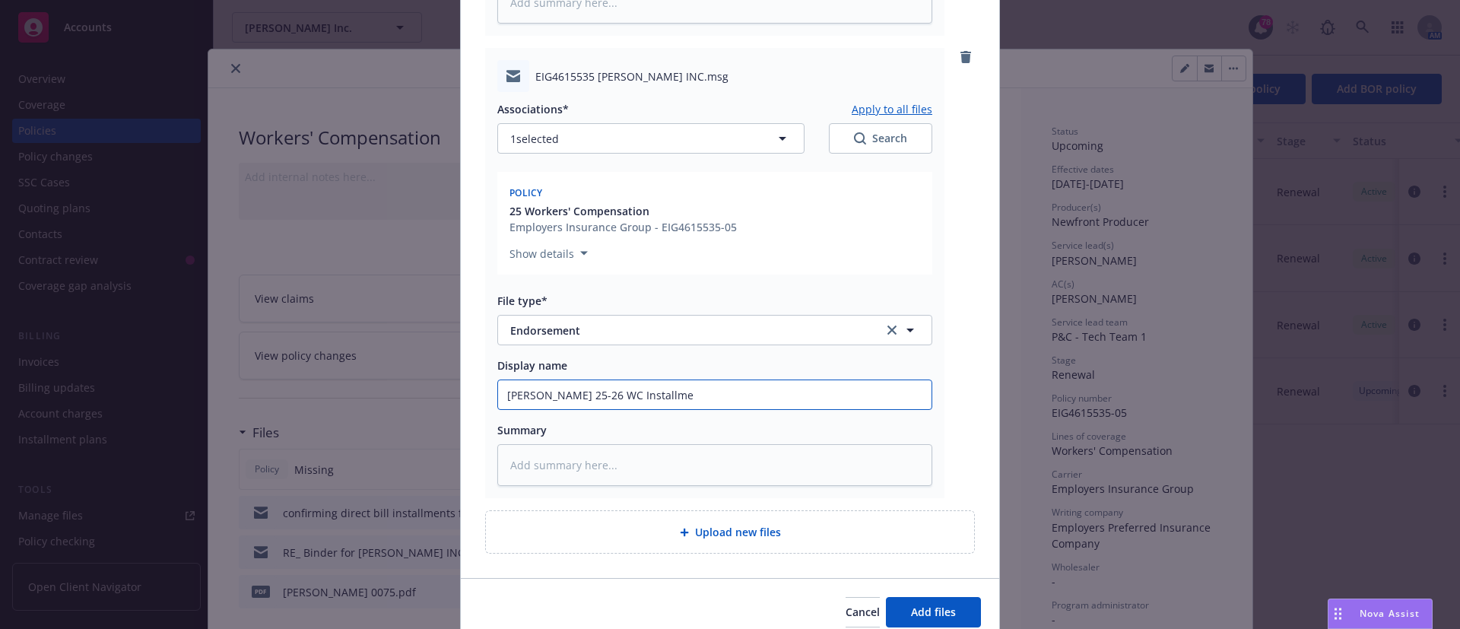
type input "Don Sazon 25-26 WC Installmen"
type textarea "x"
type input "Don Sazon 25-26 WC Installment"
type textarea "x"
type input "Don Sazon 25-26 WC Installment"
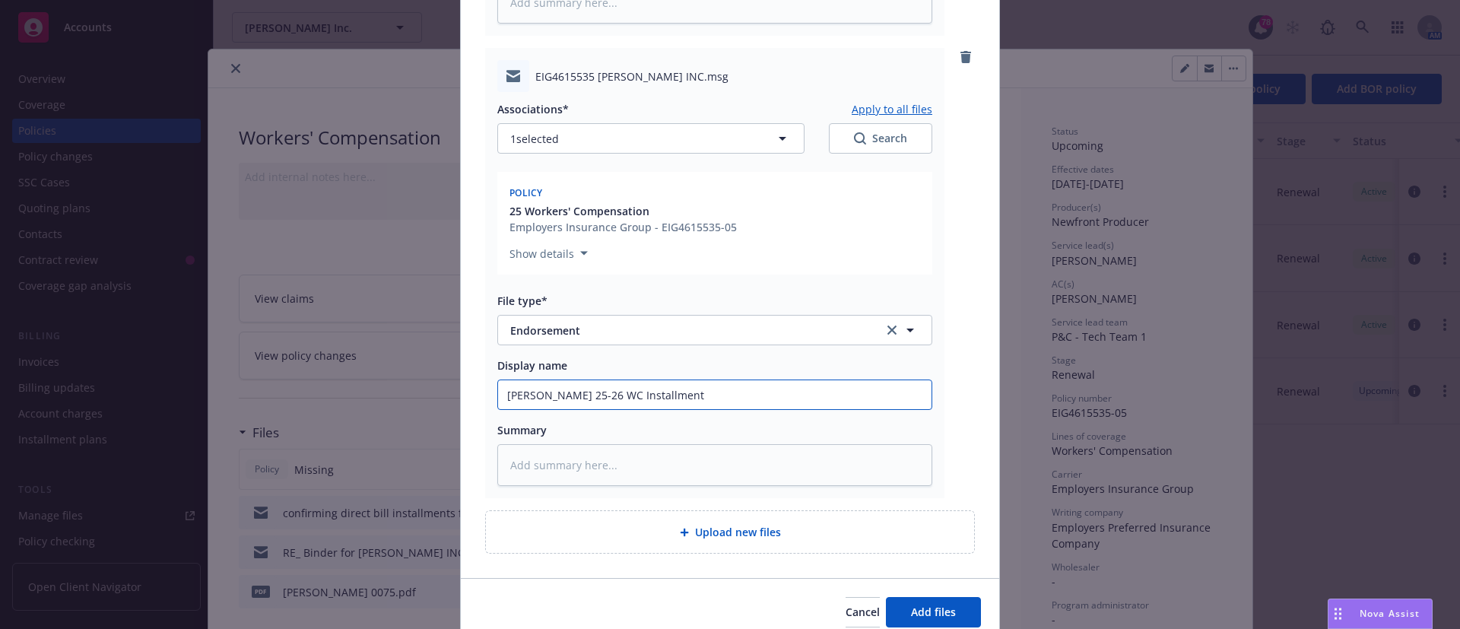
type textarea "x"
type input "Don Sazon 25-26 WC Installment P"
type textarea "x"
type input "Don Sazon 25-26 WC Installment Pl"
type textarea "x"
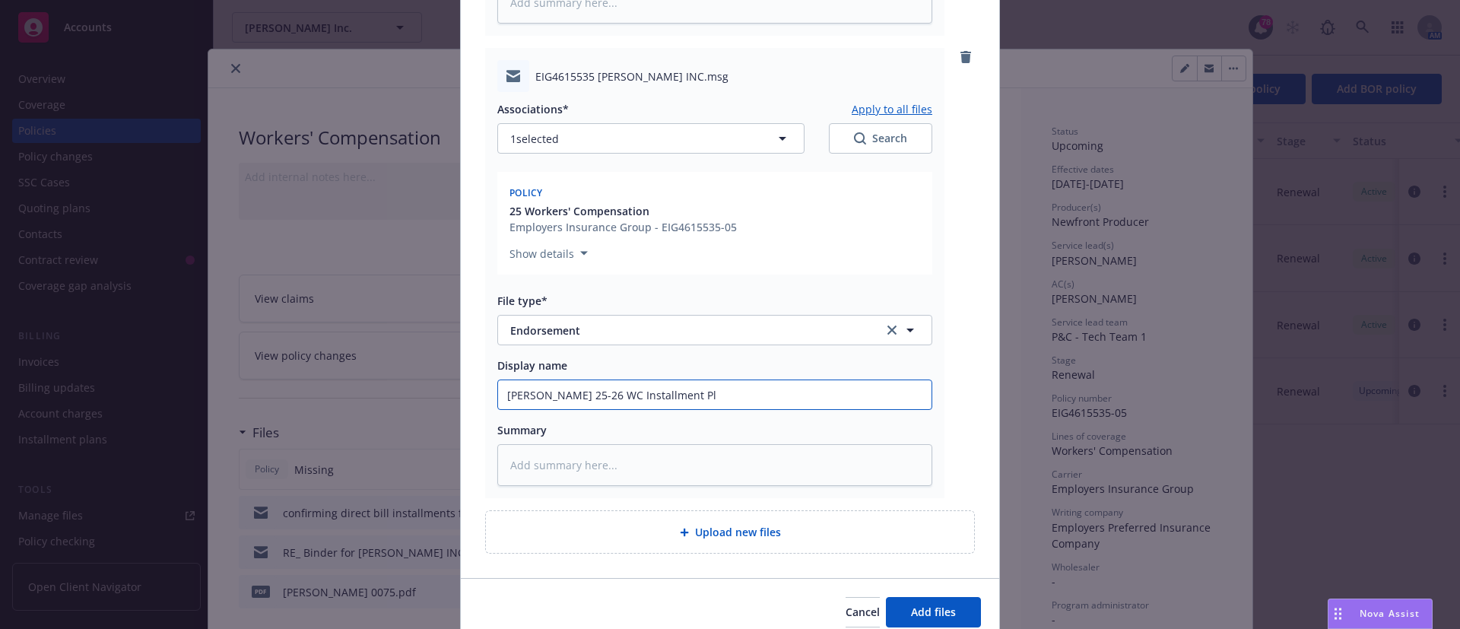
type input "Don Sazon 25-26 WC Installment Pla"
type textarea "x"
type input "Don Sazon 25-26 WC Installment Plan"
type textarea "x"
type input "Don Sazon 25-26 WC Installment Plan"
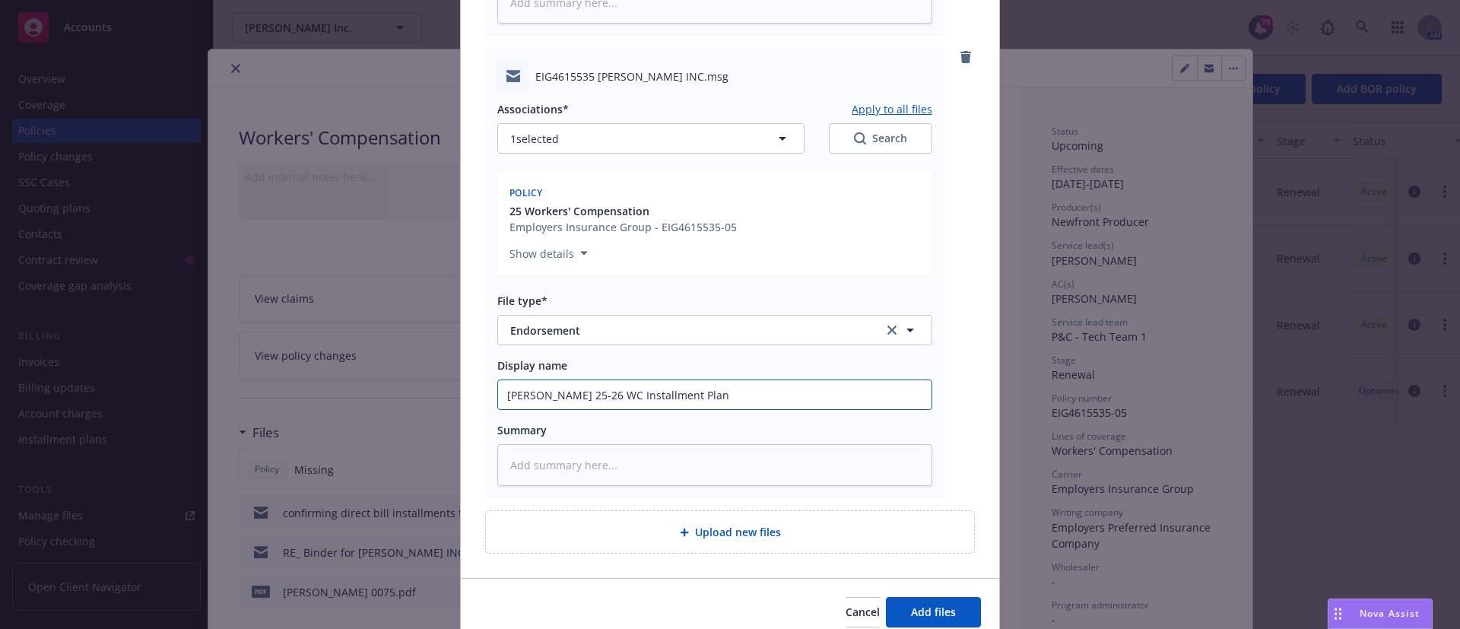
type textarea "x"
type input "Don Sazon 25-26 WC Installment Plan C"
type textarea "x"
type input "Don Sazon 25-26 WC Installment Plan CO"
type textarea "x"
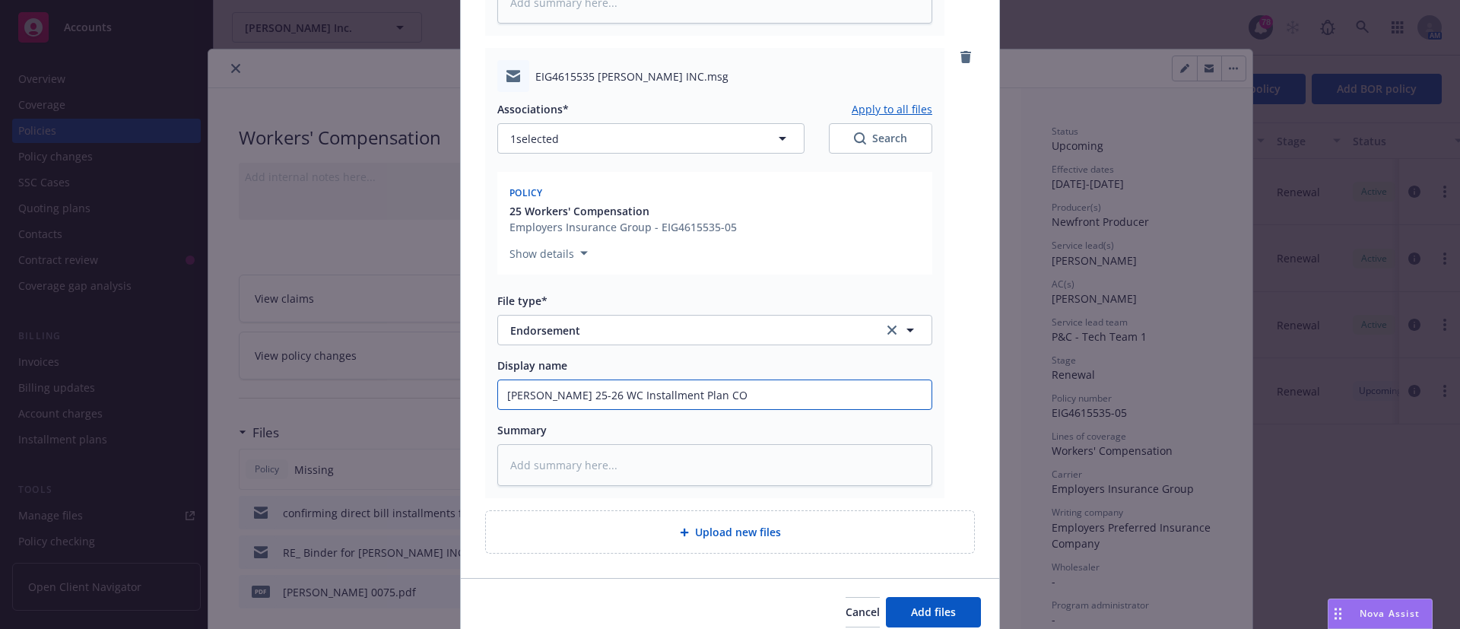
type input "Don Sazon 25-26 WC Installment Plan COr"
type textarea "x"
type input "Don Sazon 25-26 WC Installment Plan COrr"
type textarea "x"
type input "Don Sazon 25-26 WC Installment Plan COrrec"
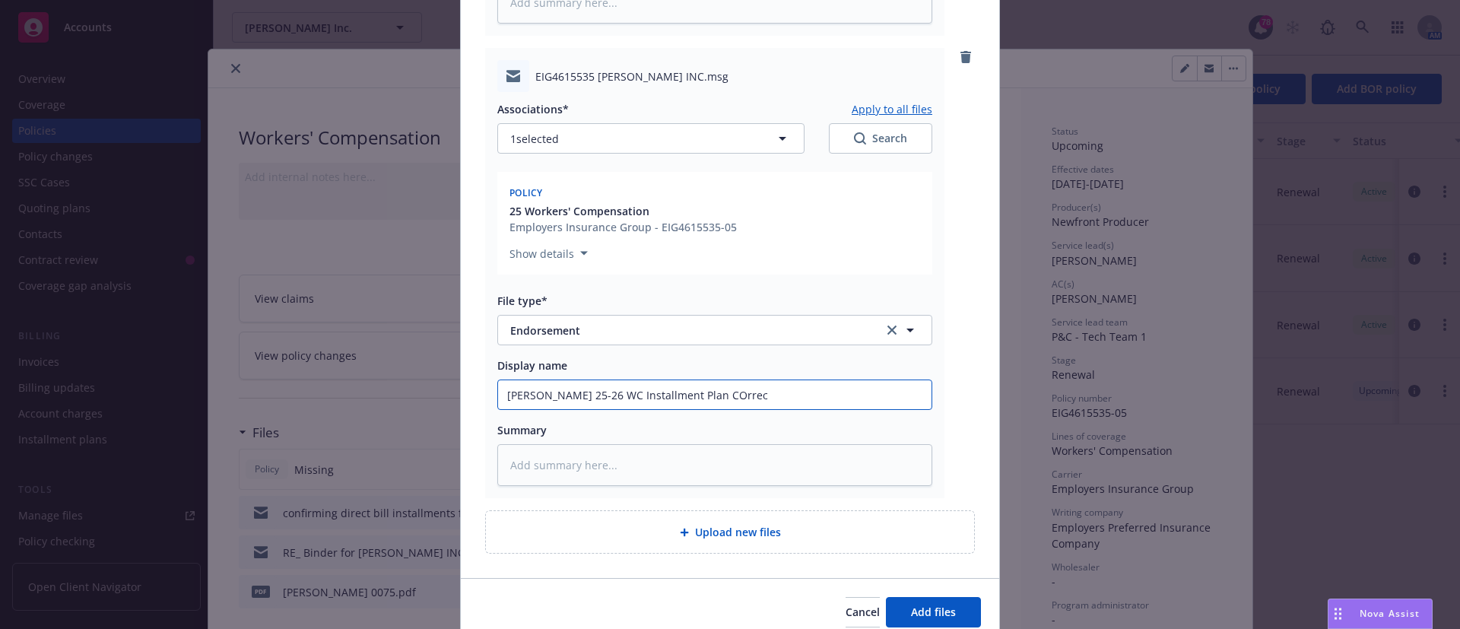
type textarea "x"
type input "Don Sazon 25-26 WC Installment Plan COrrecti"
type textarea "x"
type input "Don Sazon 25-26 WC Installment Plan COrrectio"
type textarea "x"
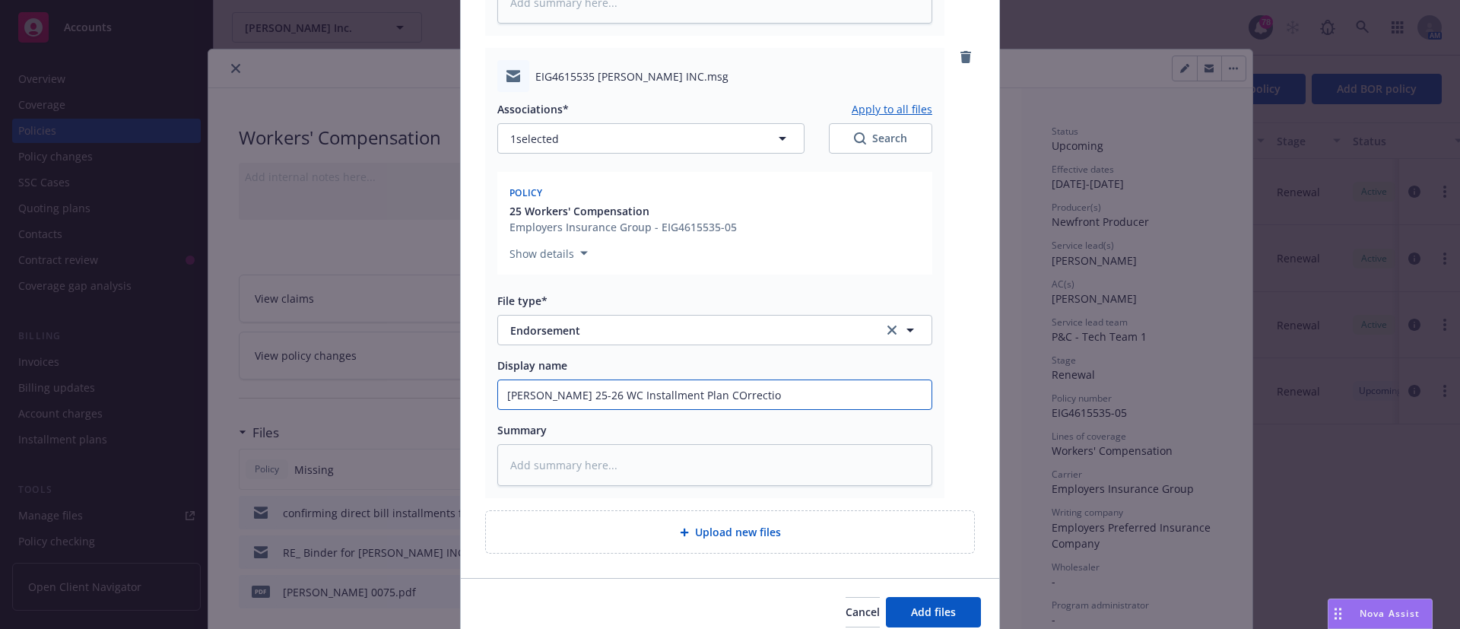
type input "Don Sazon 25-26 WC Installment Plan COrrection"
type textarea "x"
type input "Don Sazon 25-26 WC Installment Plan COrrectio"
type textarea "x"
type input "Don Sazon 25-26 WC Installment Plan COrrecti"
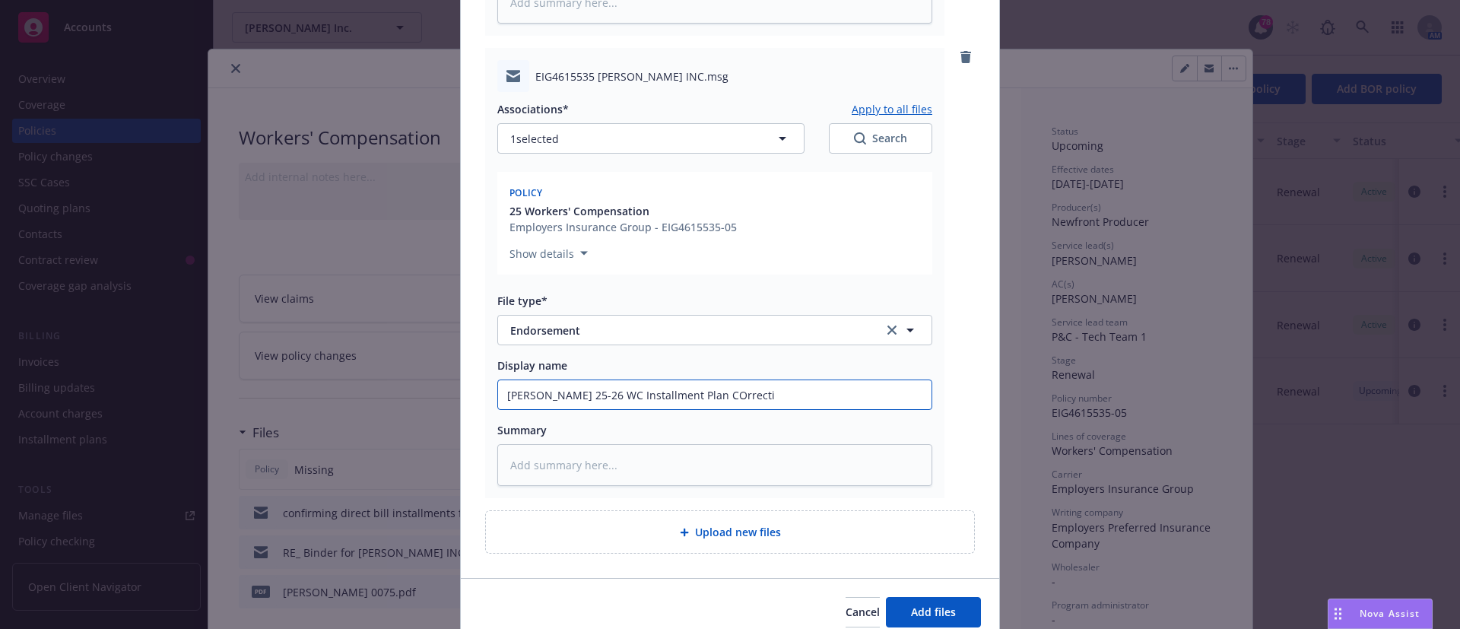
type textarea "x"
type input "Don Sazon 25-26 WC Installment Plan COrrect"
type textarea "x"
type input "Don Sazon 25-26 WC Installment Plan COrrec"
type textarea "x"
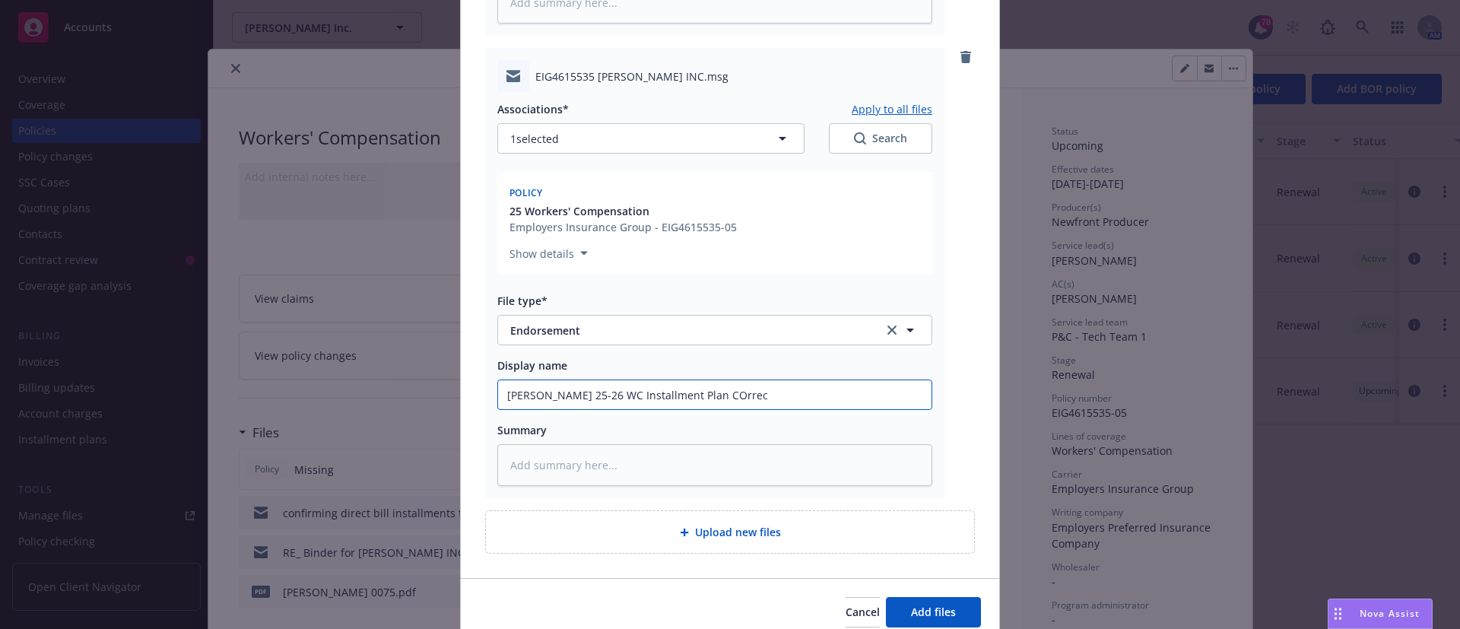
type input "Don Sazon 25-26 WC Installment Plan COrre"
type textarea "x"
type input "Don Sazon 25-26 WC Installment Plan COrr"
type textarea "x"
type input "Don Sazon 25-26 WC Installment Plan COr"
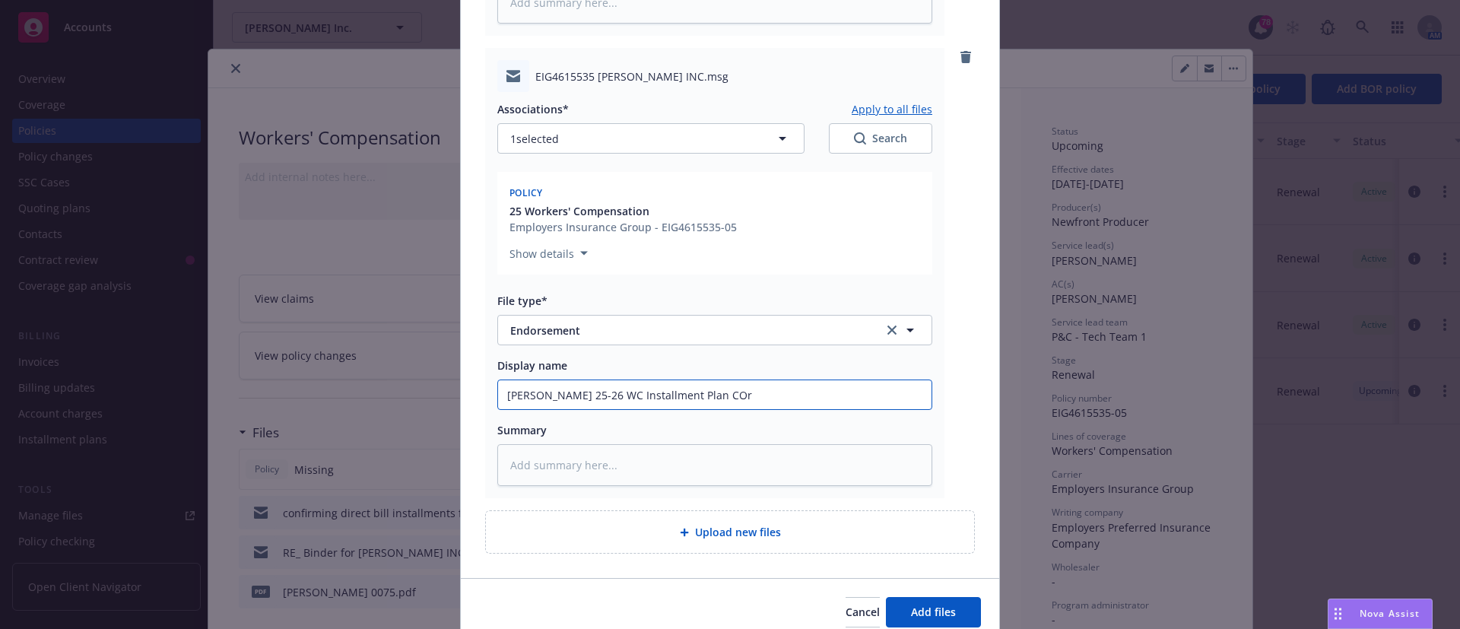
type textarea "x"
type input "Don Sazon 25-26 WC Installment Plan CO"
type textarea "x"
type input "Don Sazon 25-26 WC Installment Plan C"
type textarea "x"
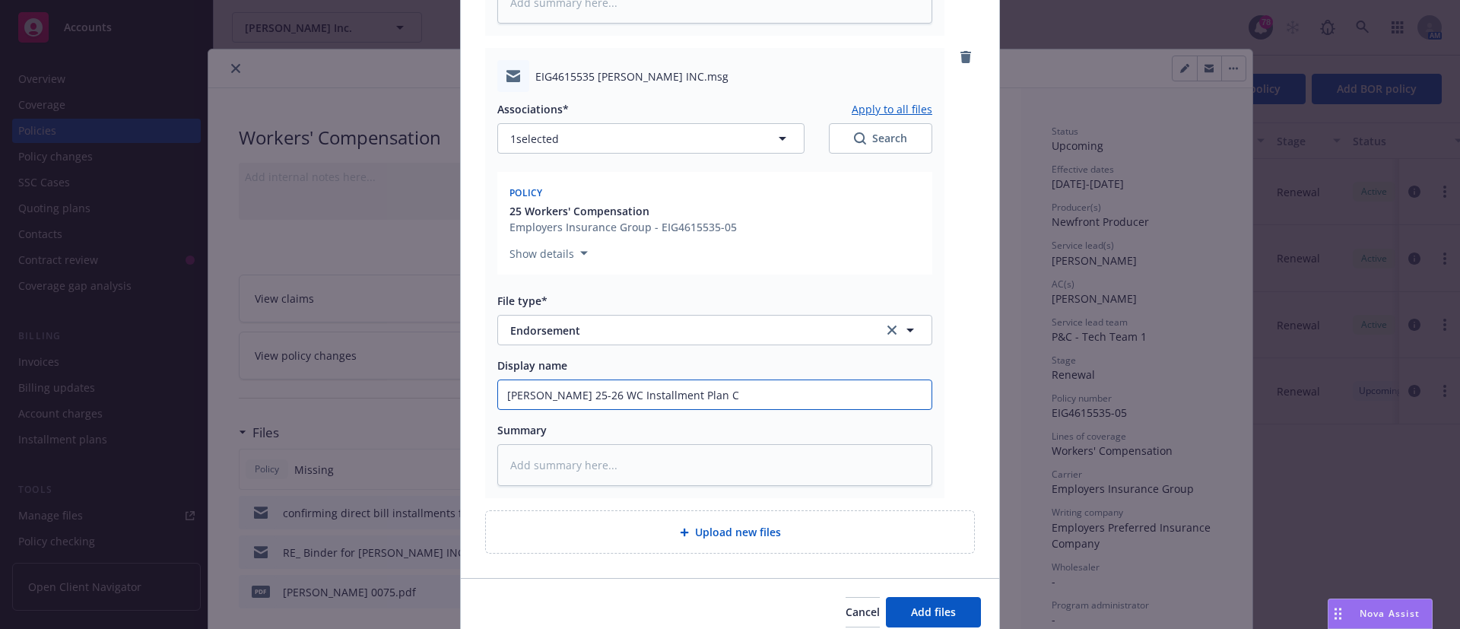
type input "Don Sazon 25-26 WC Installment Plan Co"
type textarea "x"
type input "Don Sazon 25-26 WC Installment Plan Cor"
type textarea "x"
type input "Don Sazon 25-26 WC Installment Plan Corre"
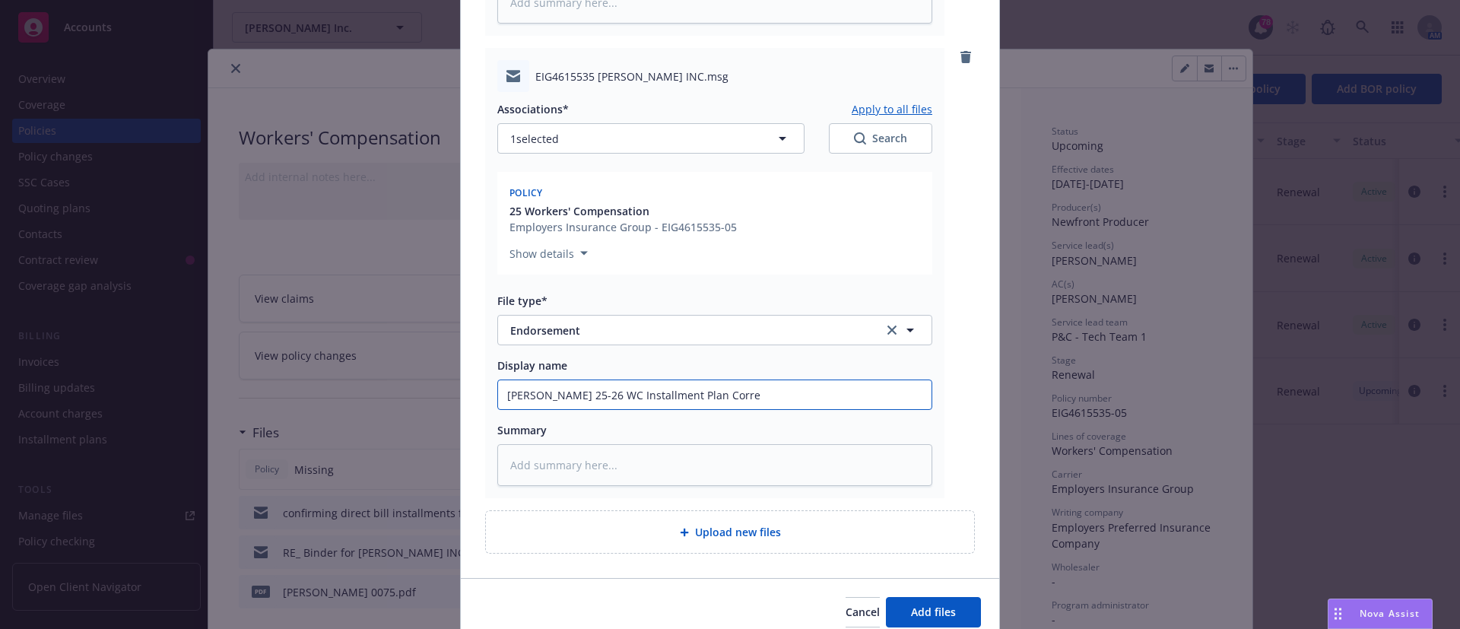
type textarea "x"
type input "Don Sazon 25-26 WC Installment Plan Correc"
type textarea "x"
type input "Don Sazon 25-26 WC Installment Plan Correct"
type textarea "x"
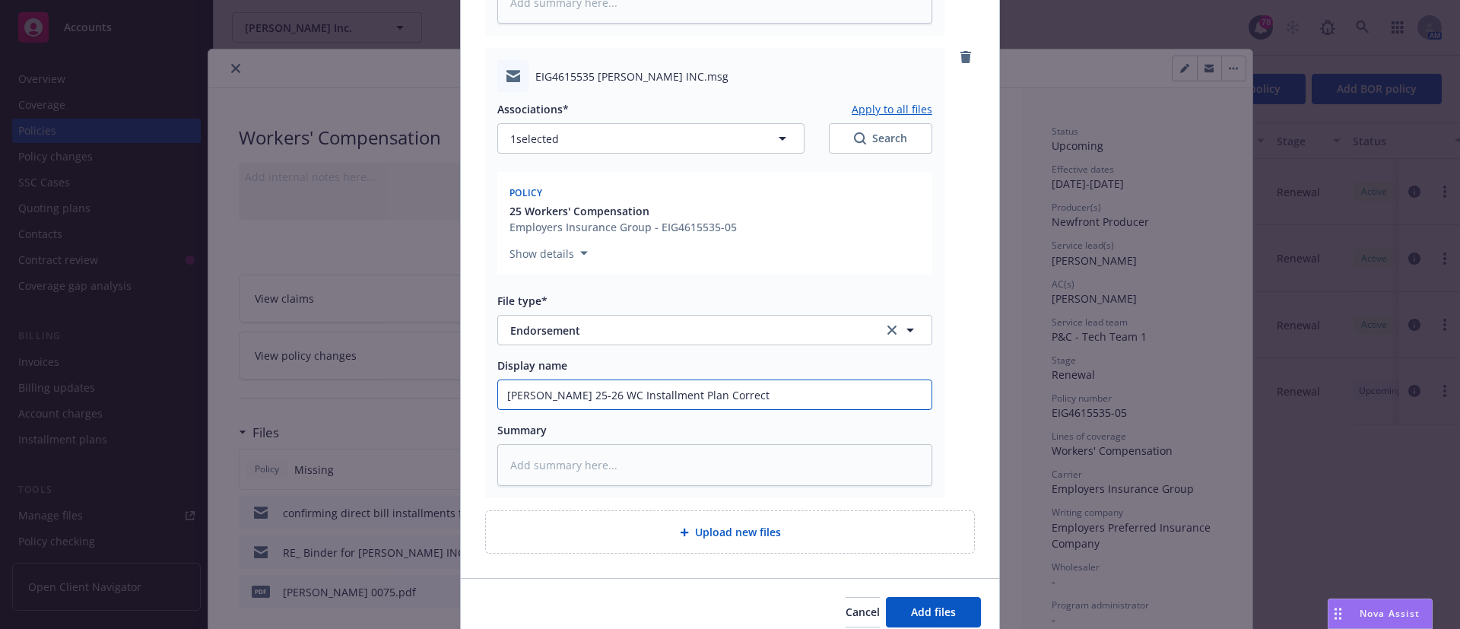
type input "Don Sazon 25-26 WC Installment Plan Correcti"
type textarea "x"
type input "Don Sazon 25-26 WC Installment Plan Correctio"
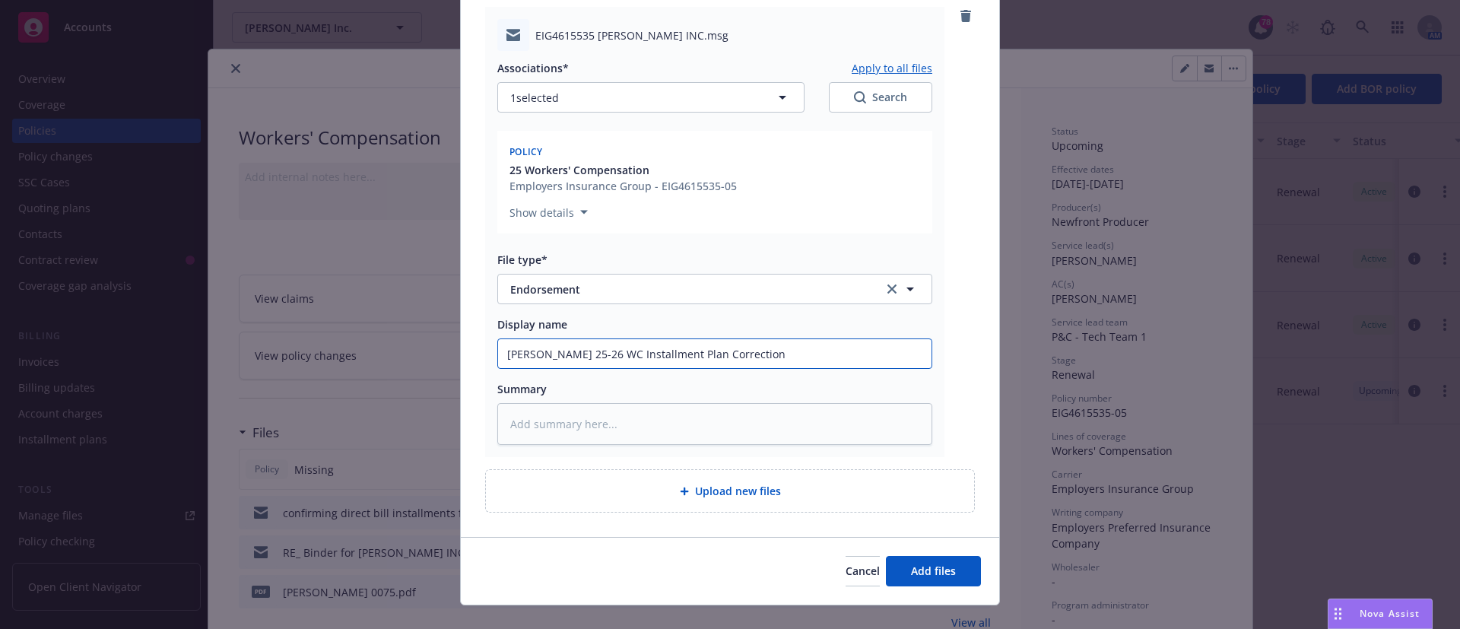
scroll to position [658, 0]
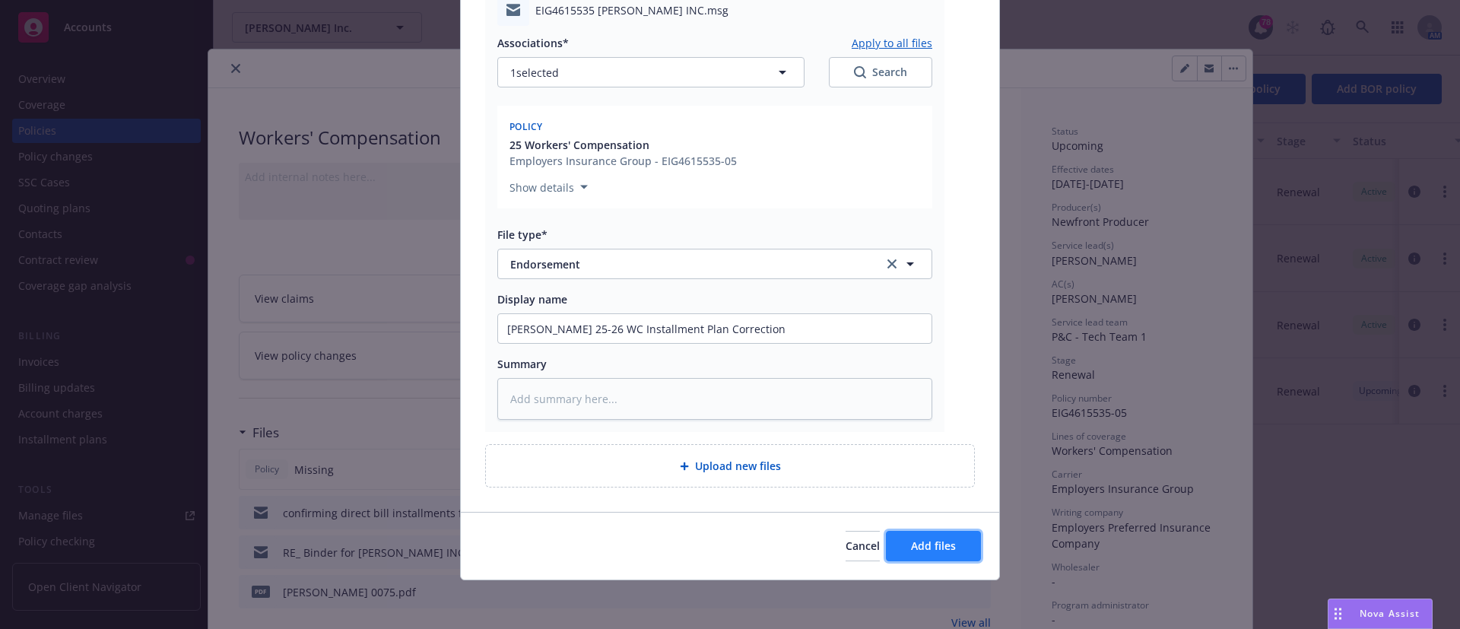
click at [916, 541] on span "Add files" at bounding box center [933, 545] width 45 height 14
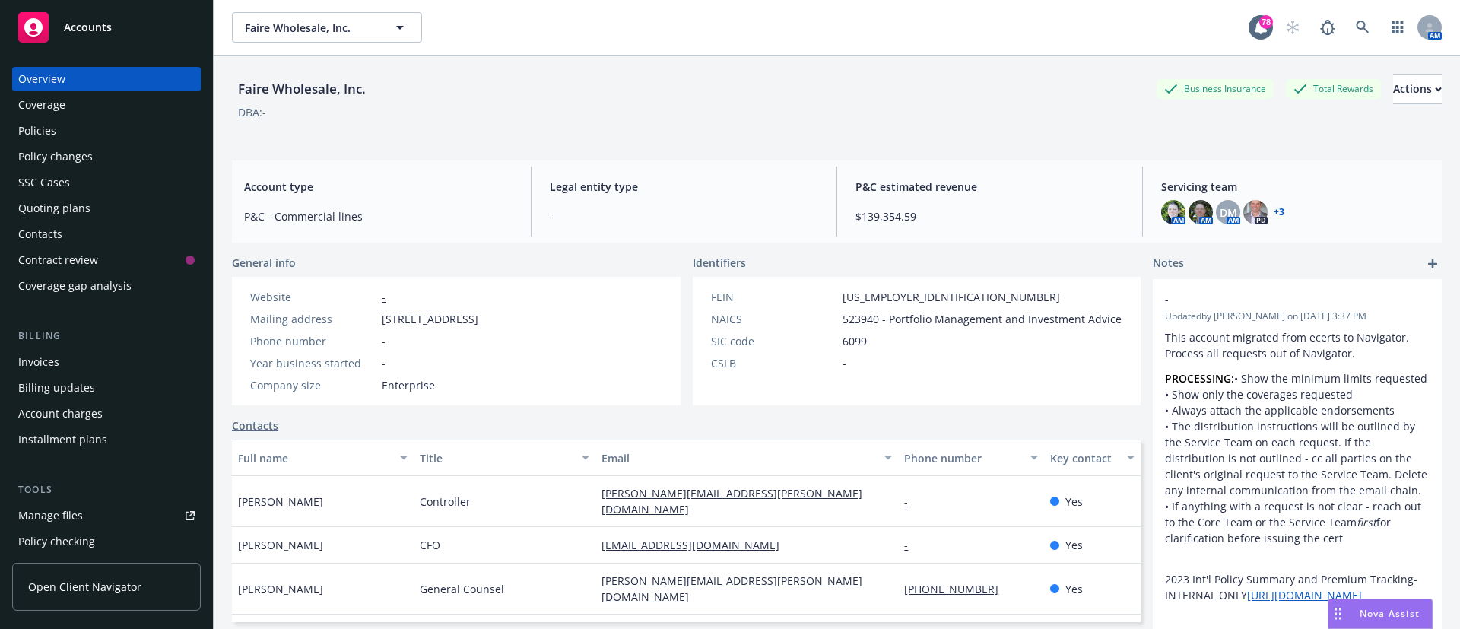
click at [46, 123] on div "Policies" at bounding box center [37, 131] width 38 height 24
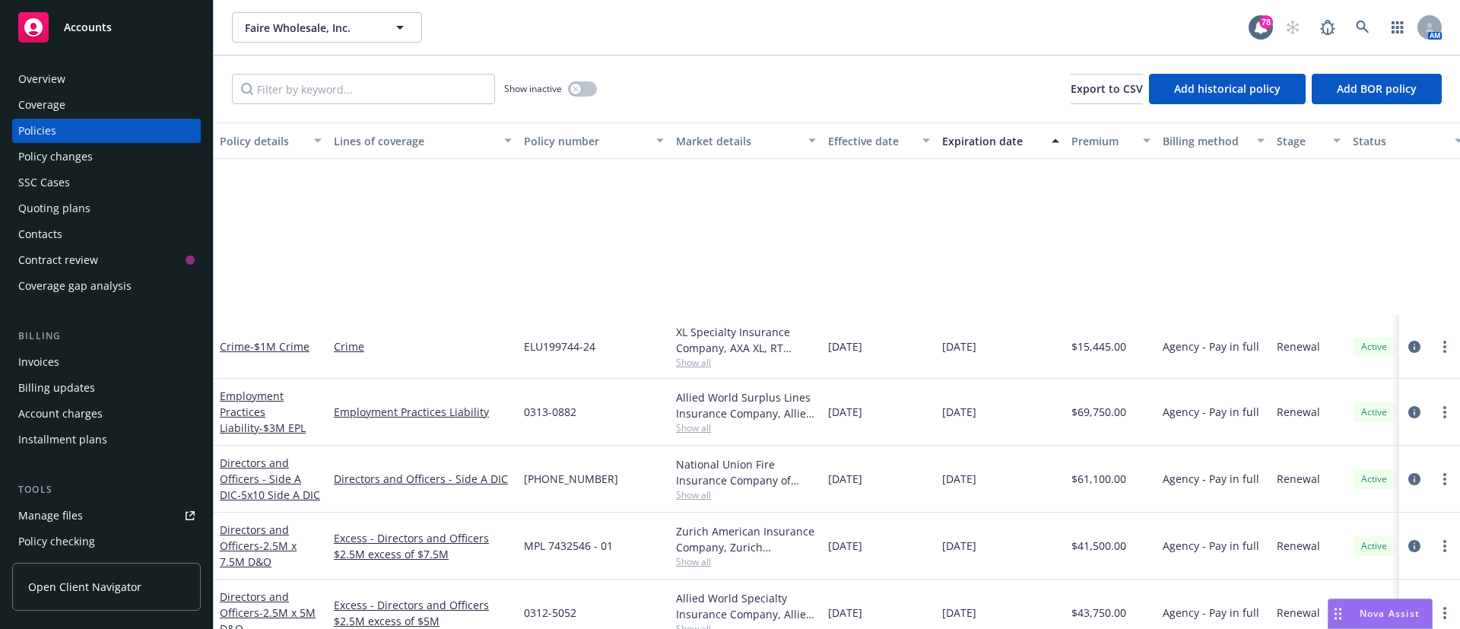
scroll to position [807, 0]
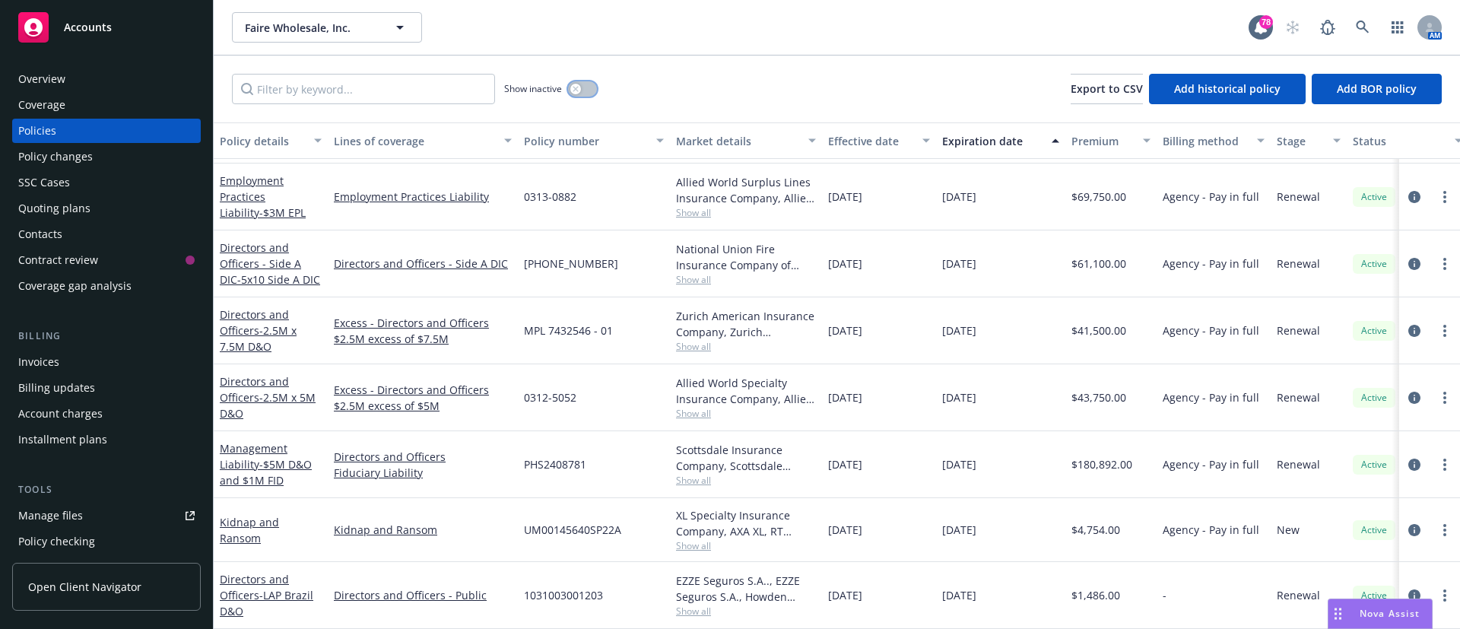
click at [584, 87] on button "button" at bounding box center [582, 88] width 29 height 15
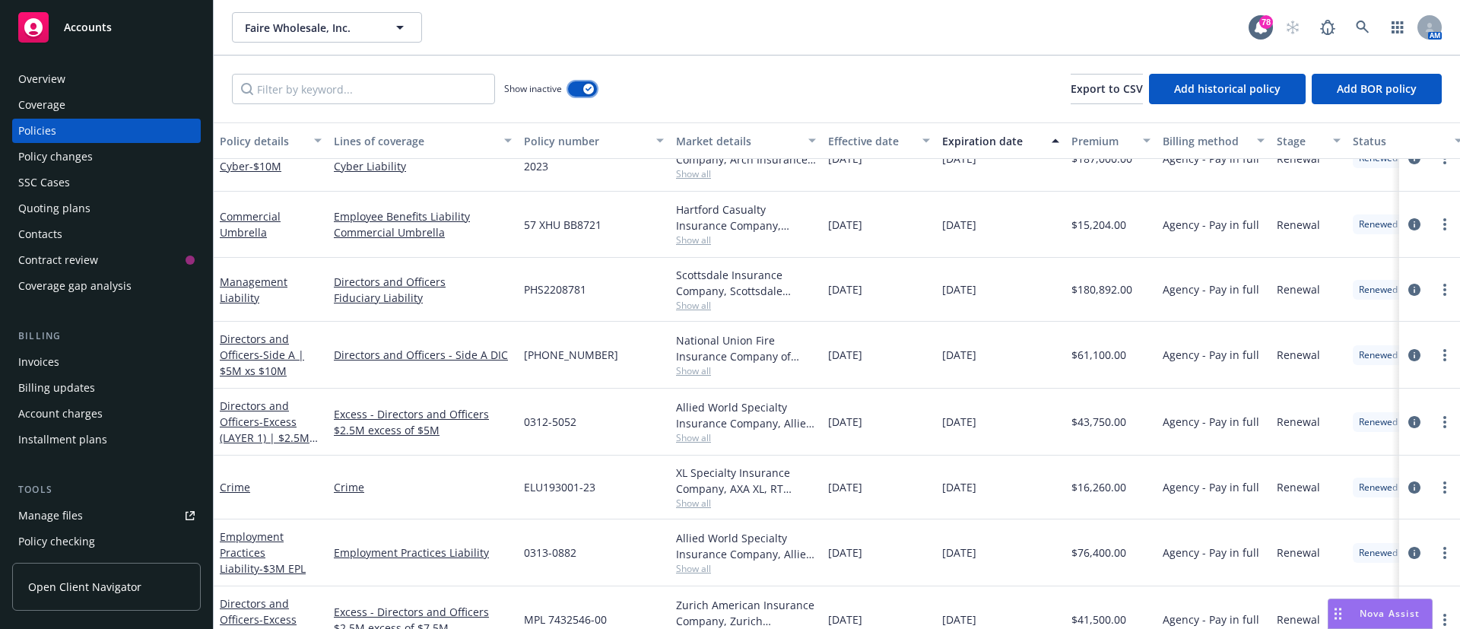
scroll to position [2899, 0]
click at [243, 484] on link "Crime" at bounding box center [235, 486] width 30 height 14
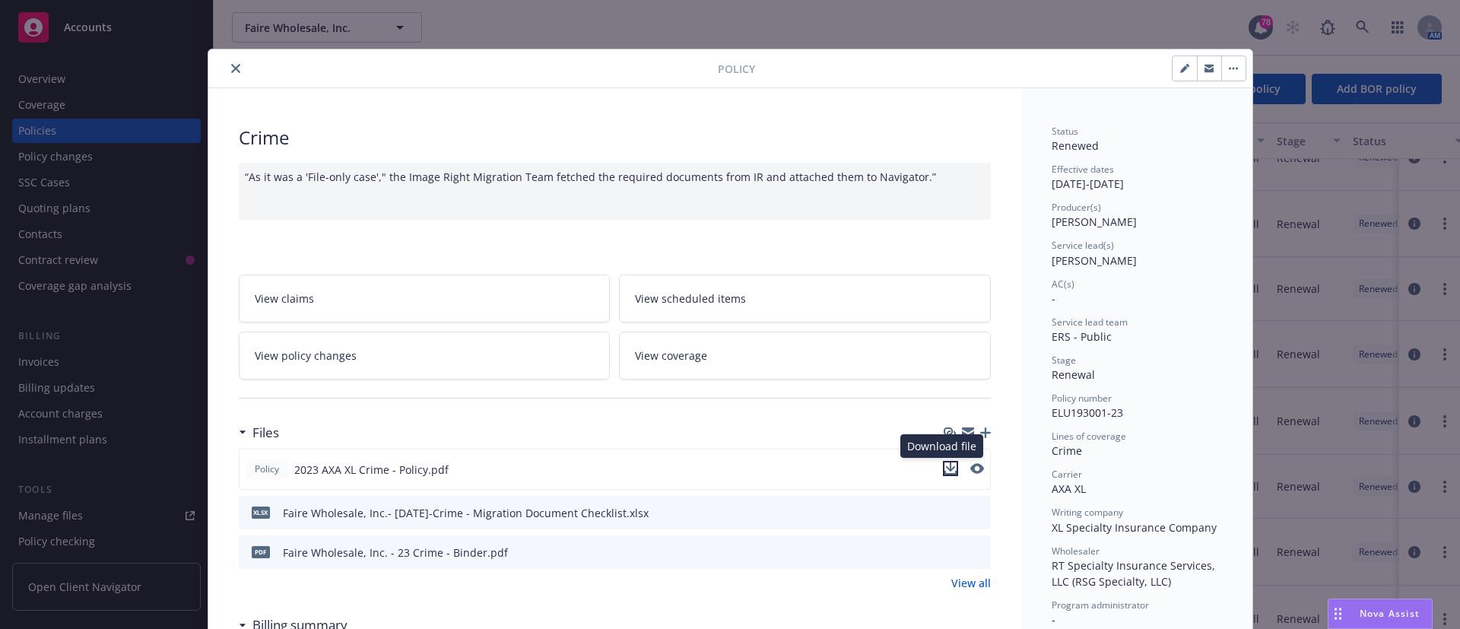
click at [944, 471] on icon "download file" at bounding box center [950, 468] width 12 height 12
click at [227, 75] on button "close" at bounding box center [236, 68] width 18 height 18
